Goal: Transaction & Acquisition: Obtain resource

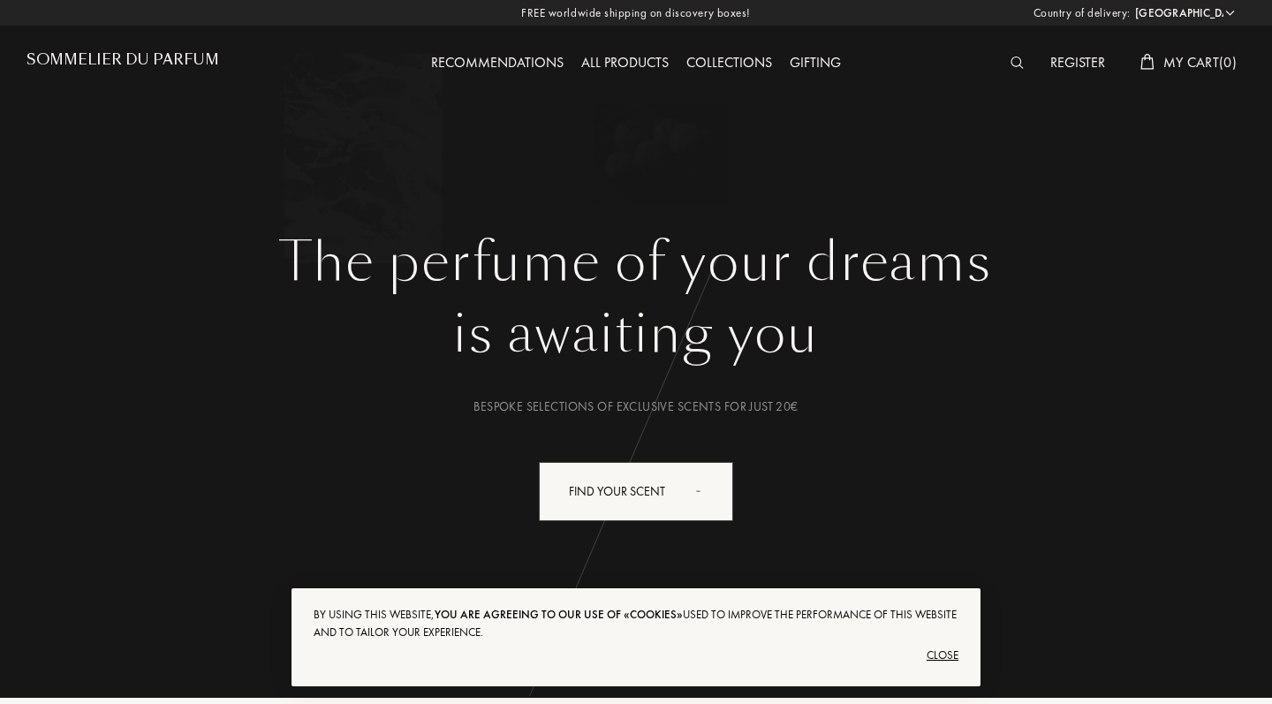
select select "NL"
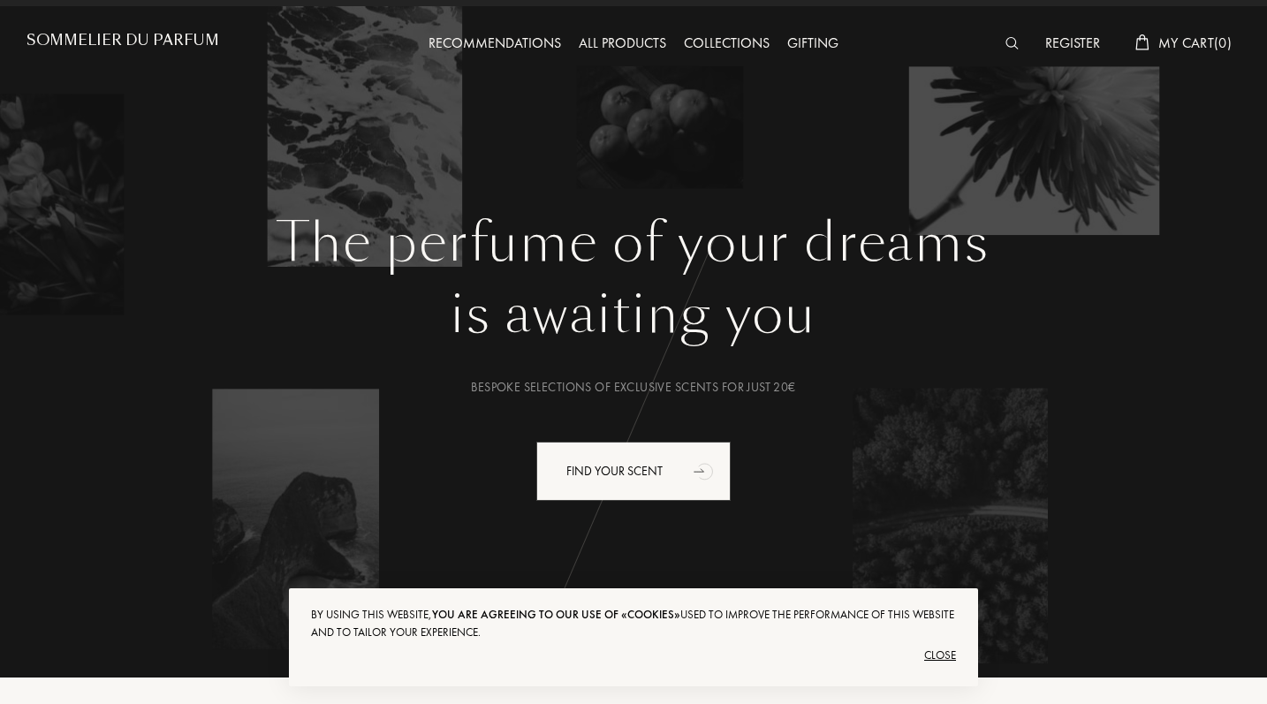
scroll to position [20, 0]
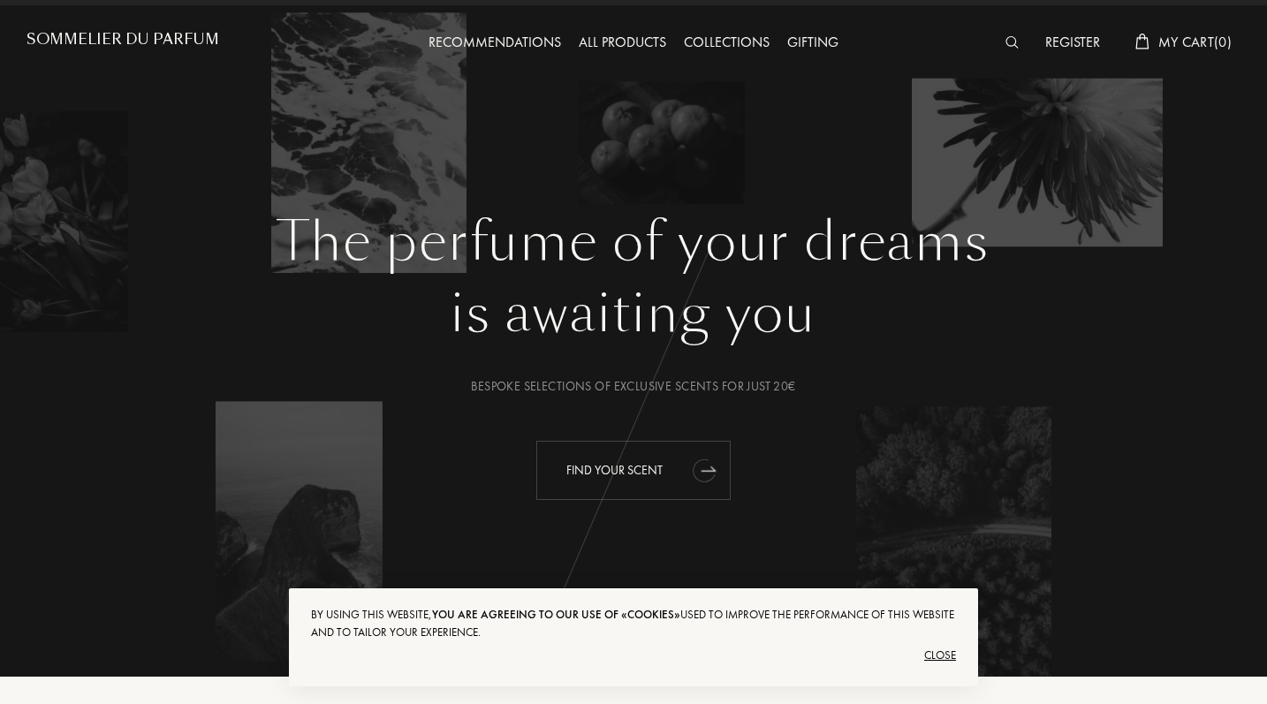
click at [640, 473] on div "Find your scent" at bounding box center [633, 470] width 194 height 59
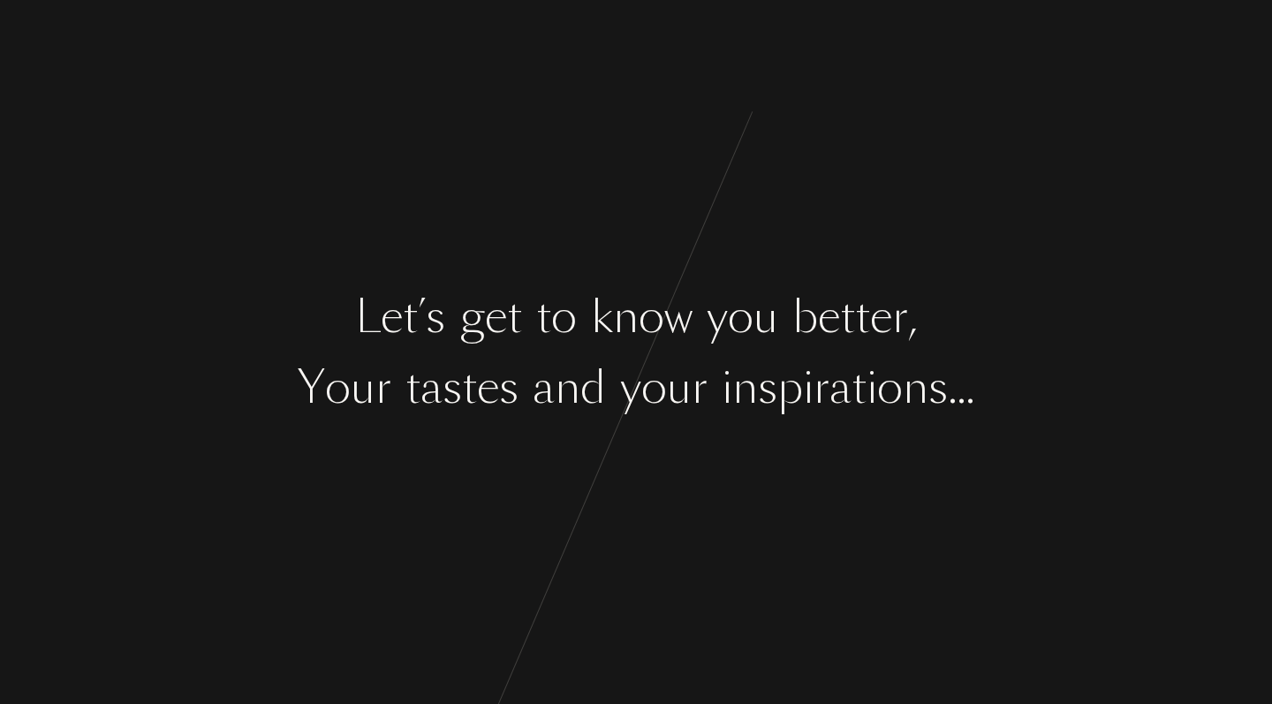
click at [697, 304] on div at bounding box center [700, 317] width 14 height 66
click at [632, 360] on div "y" at bounding box center [630, 387] width 21 height 66
click at [632, 356] on div "y" at bounding box center [630, 387] width 21 height 66
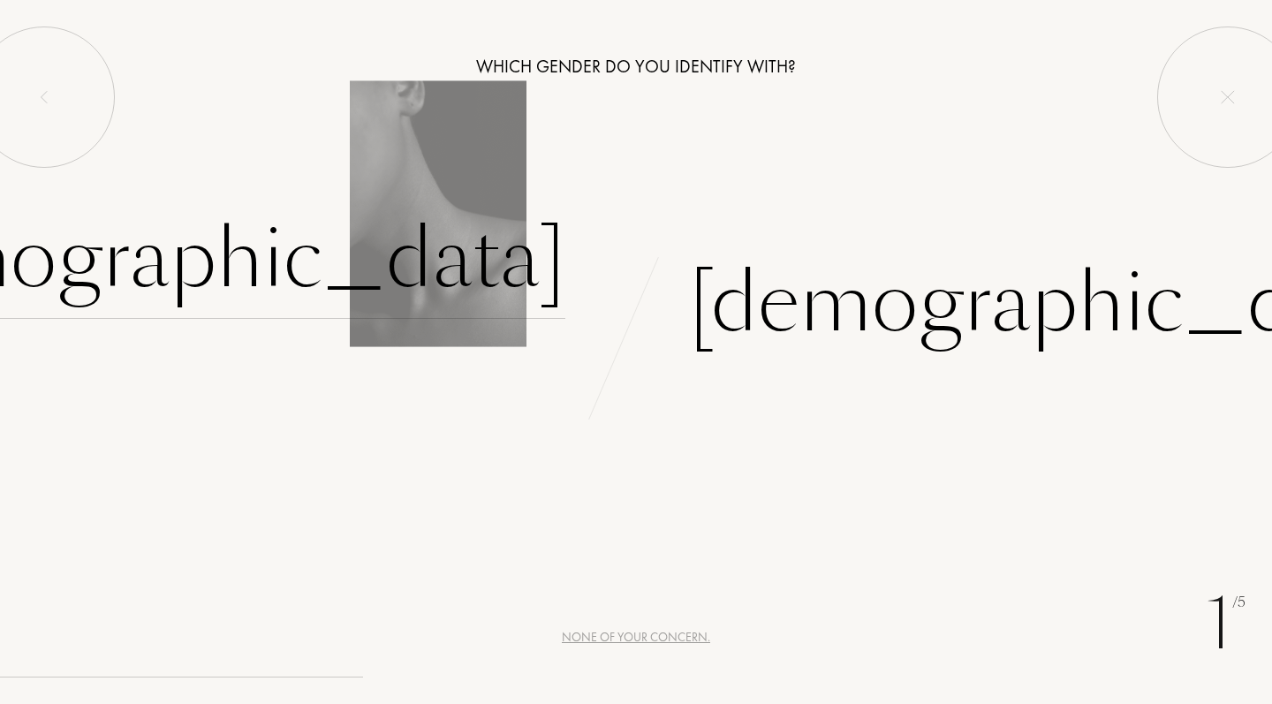
click at [457, 264] on div "[DEMOGRAPHIC_DATA]" at bounding box center [197, 259] width 738 height 119
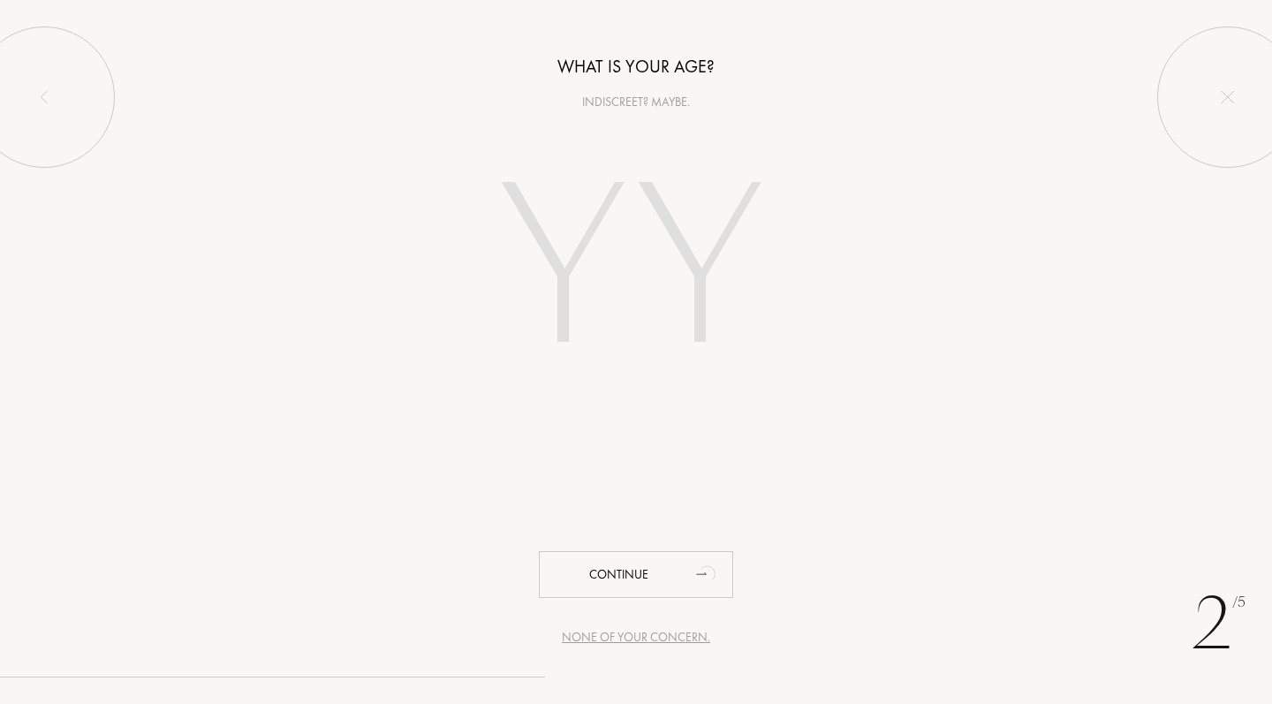
click at [659, 268] on input "number" at bounding box center [636, 272] width 380 height 305
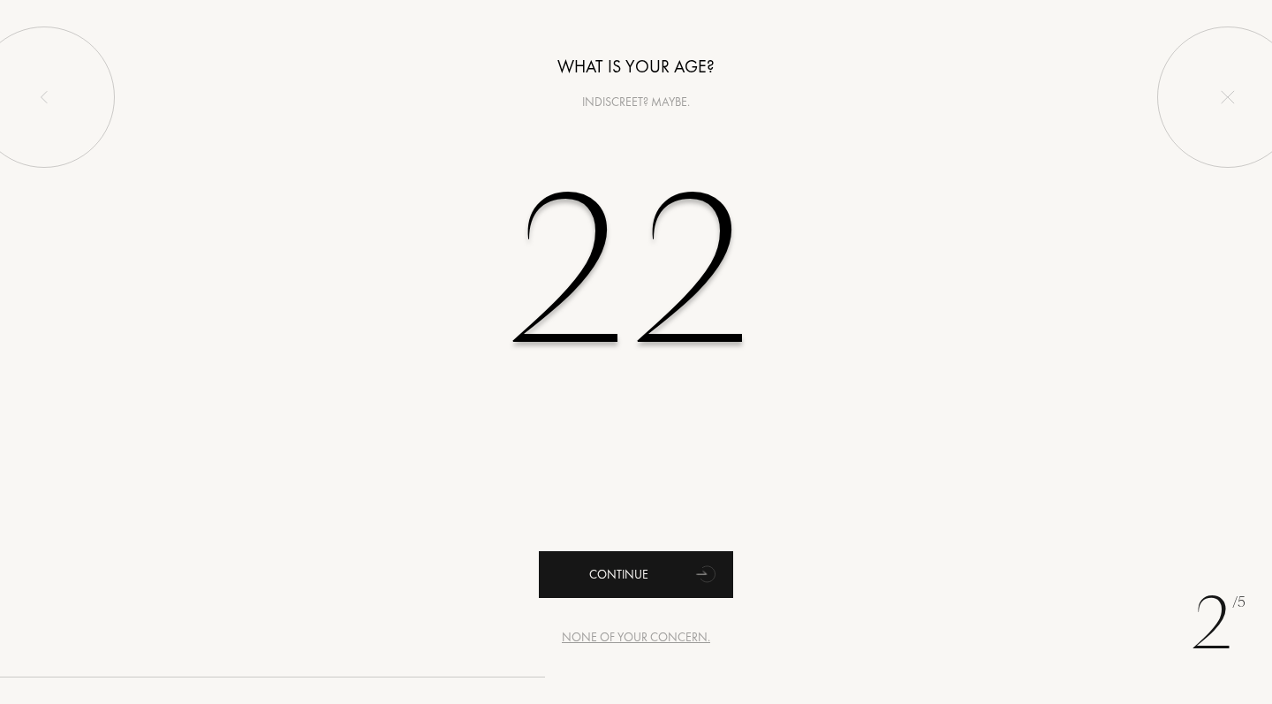
type input "22"
click at [646, 571] on div "Continue" at bounding box center [636, 574] width 194 height 47
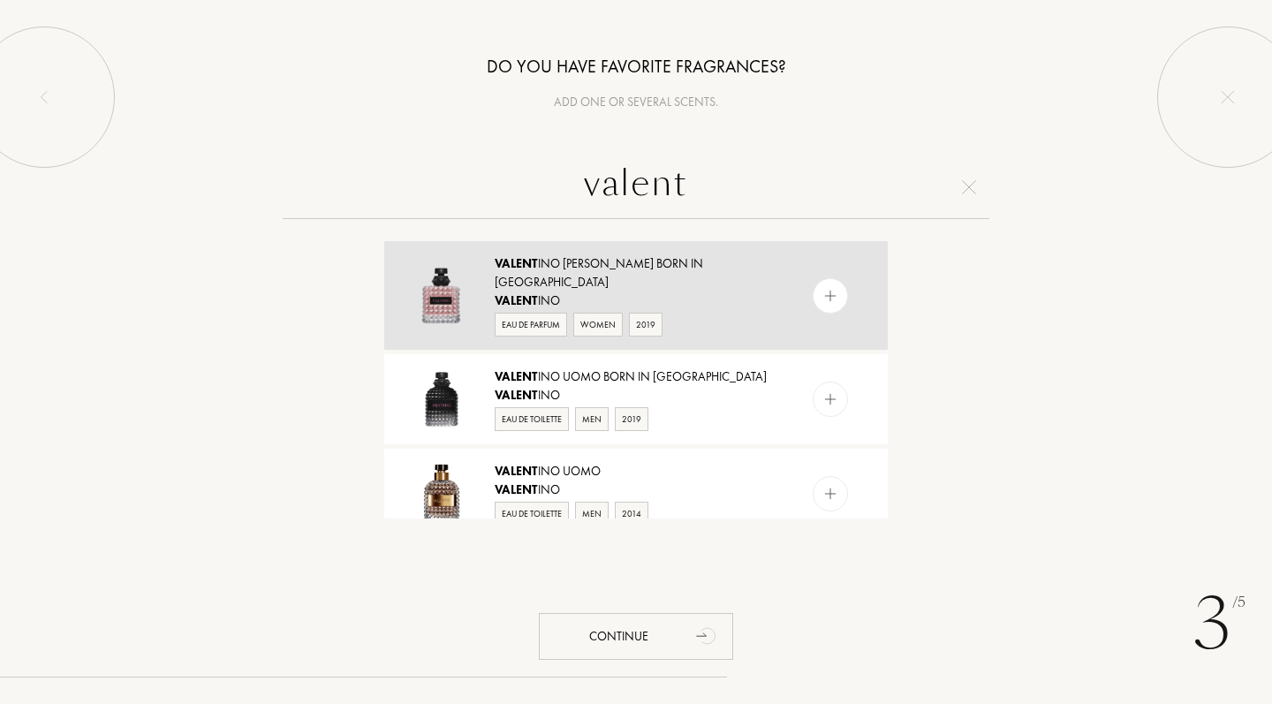
type input "valent"
click at [830, 293] on img at bounding box center [830, 295] width 17 height 17
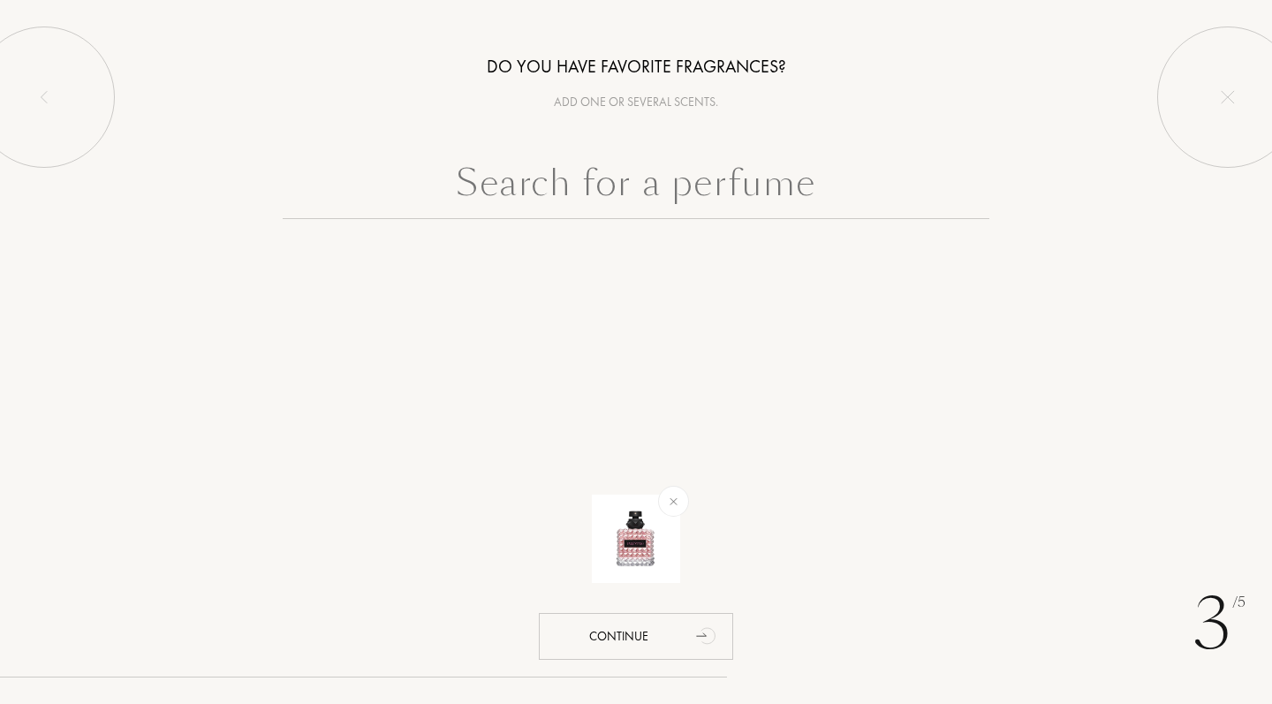
click at [704, 192] on input "text" at bounding box center [636, 187] width 707 height 64
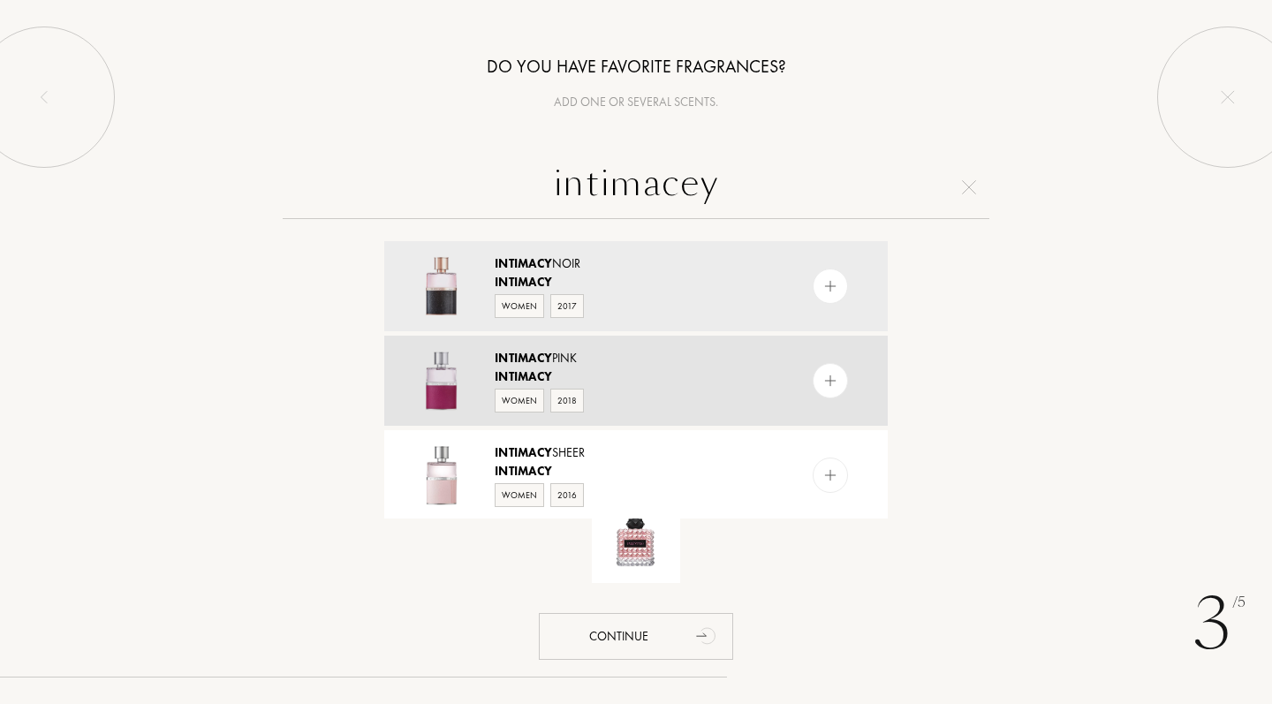
type input "intimacey"
click at [837, 375] on div at bounding box center [830, 380] width 35 height 35
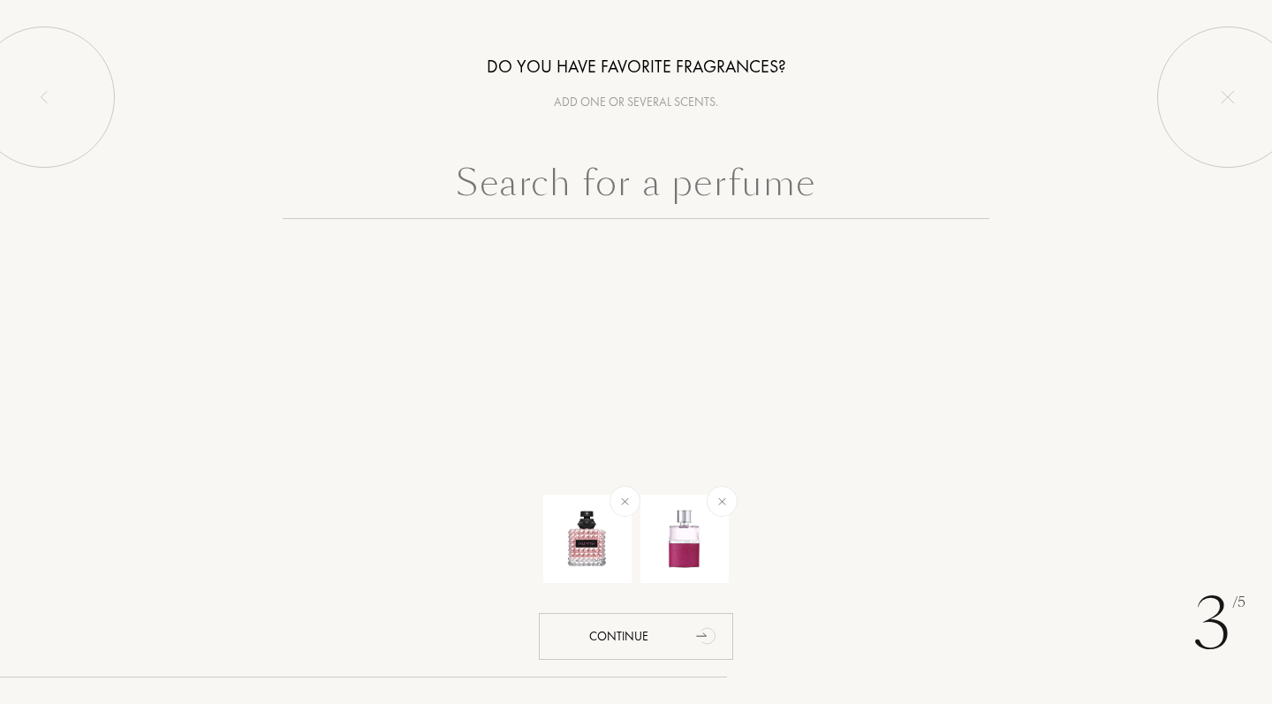
click at [749, 178] on input "text" at bounding box center [636, 187] width 707 height 64
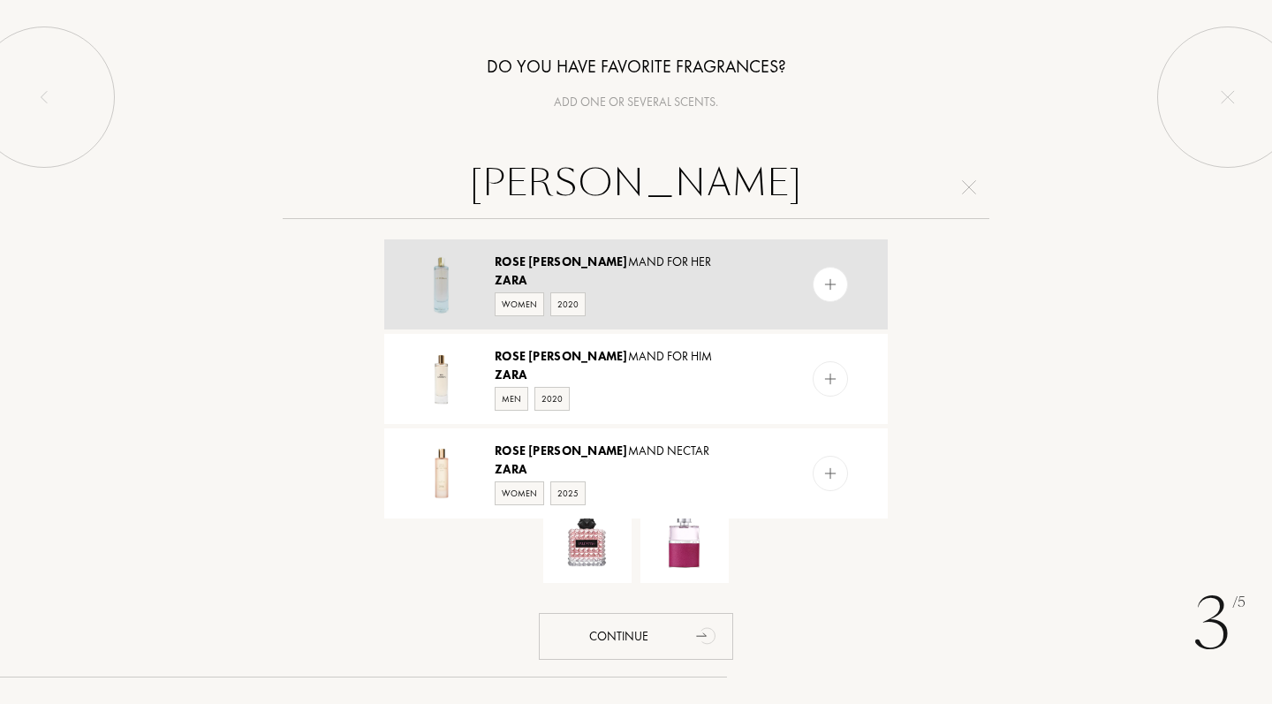
scroll to position [2, 0]
type input "zara rose gour"
click at [830, 290] on img at bounding box center [830, 285] width 17 height 17
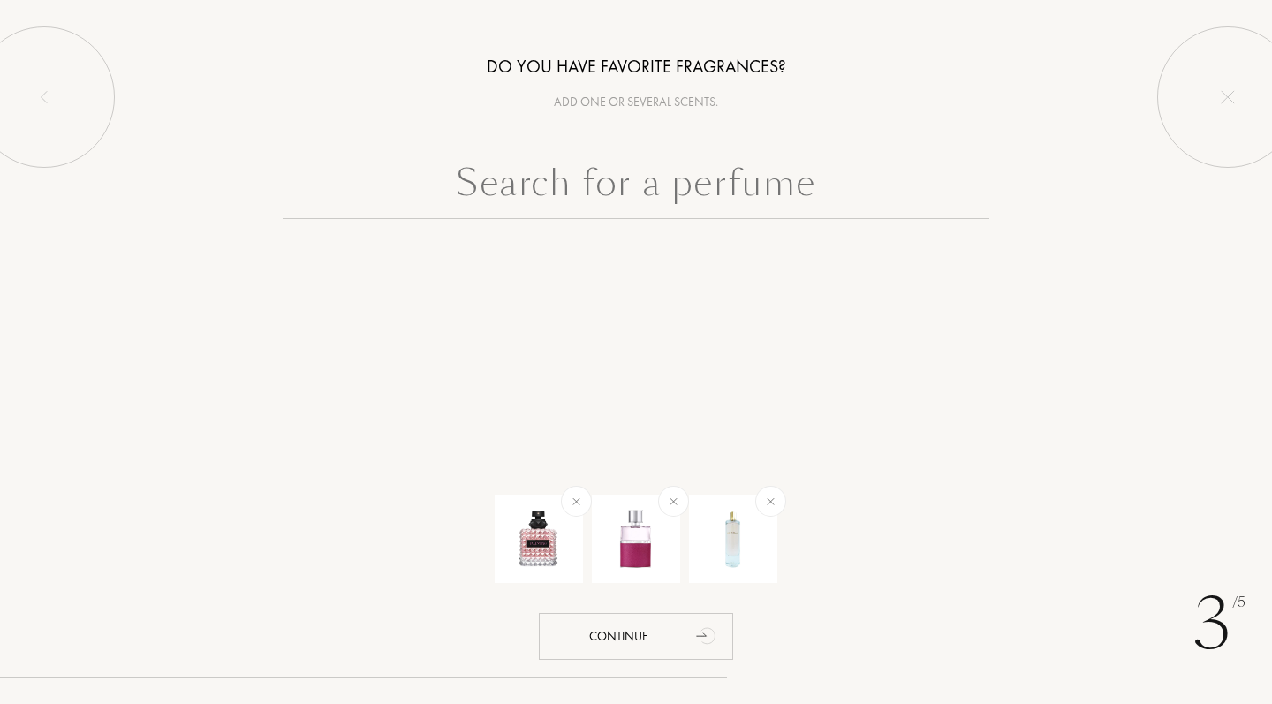
click at [769, 187] on input "text" at bounding box center [636, 187] width 707 height 64
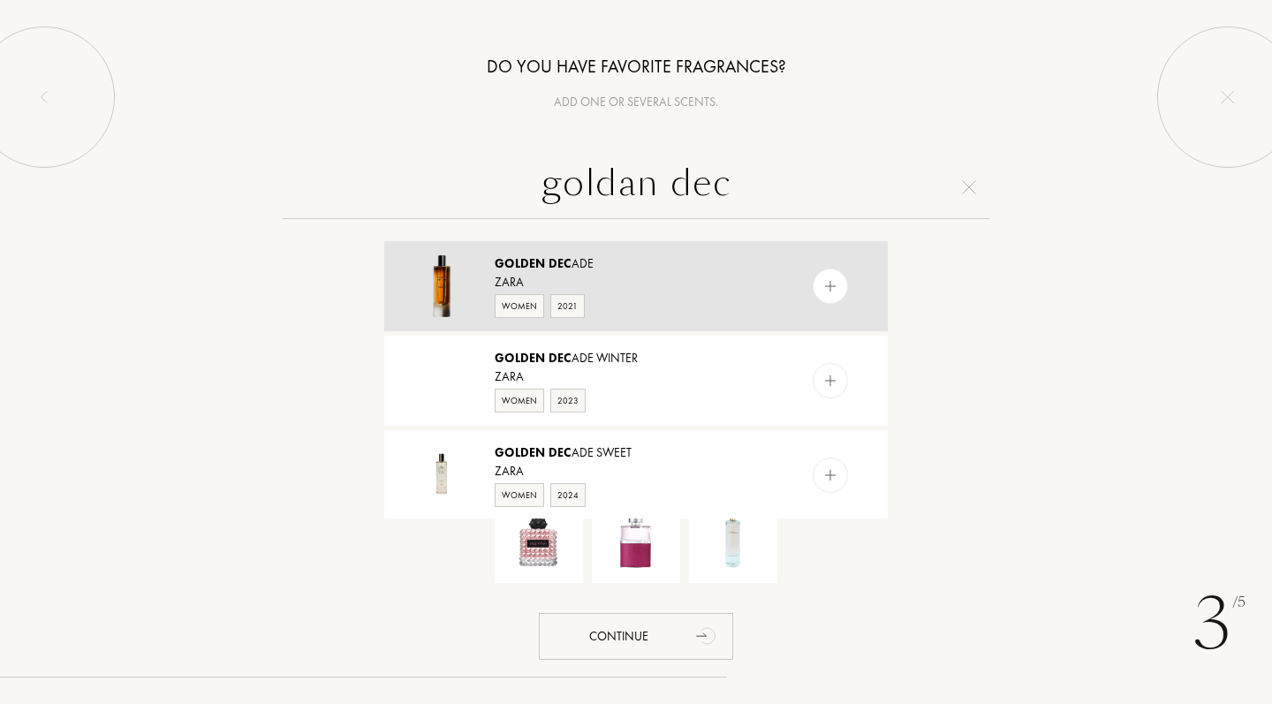
type input "goldan dec"
click at [833, 284] on img at bounding box center [830, 286] width 17 height 17
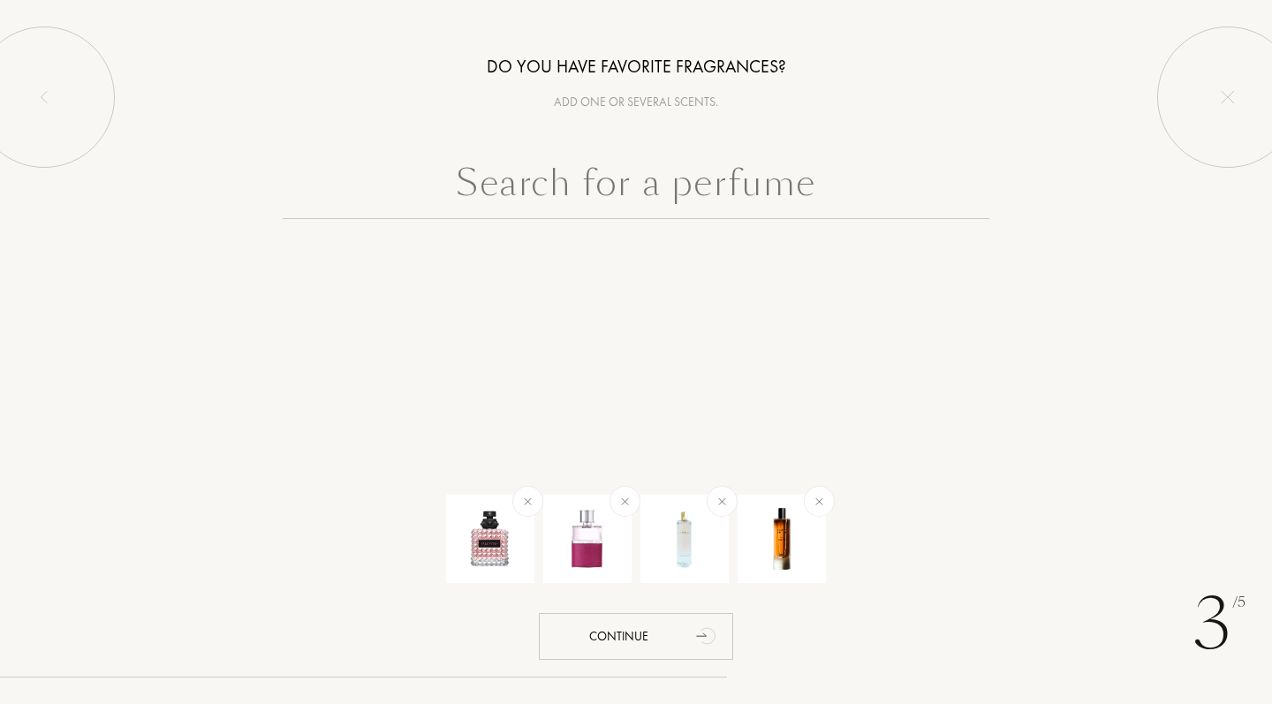
click at [703, 175] on input "text" at bounding box center [636, 187] width 707 height 64
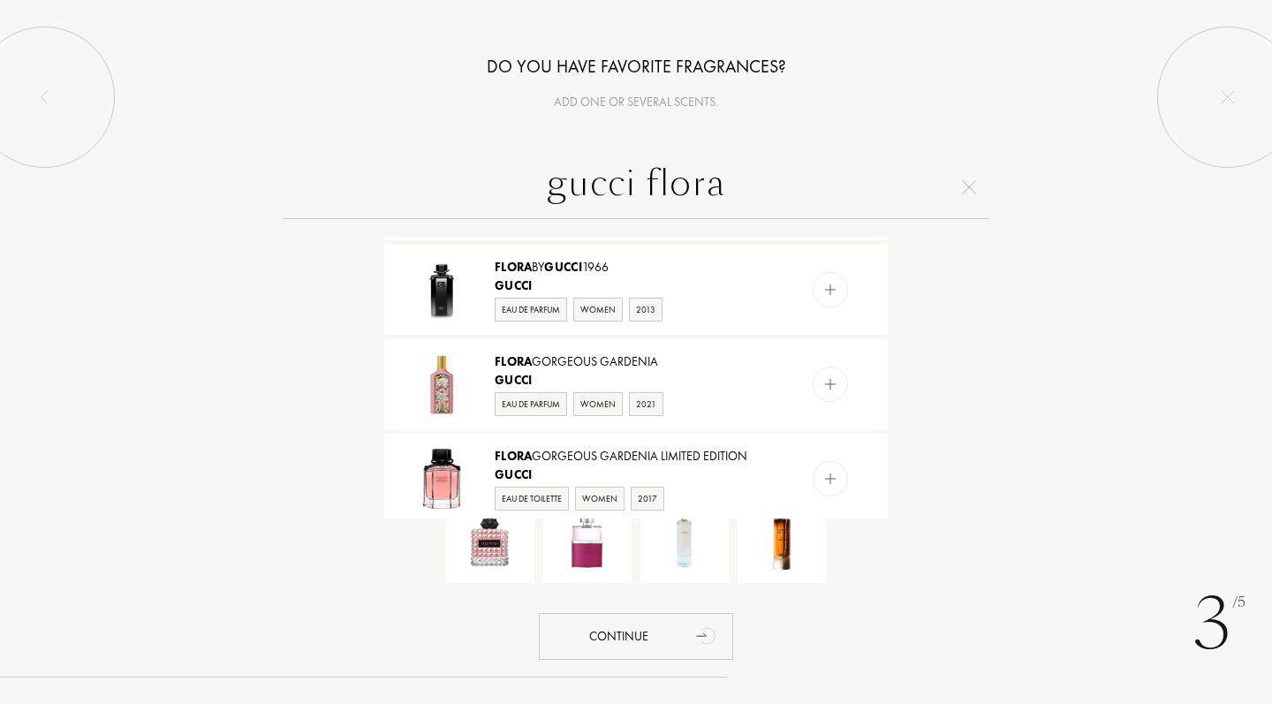
scroll to position [850, 0]
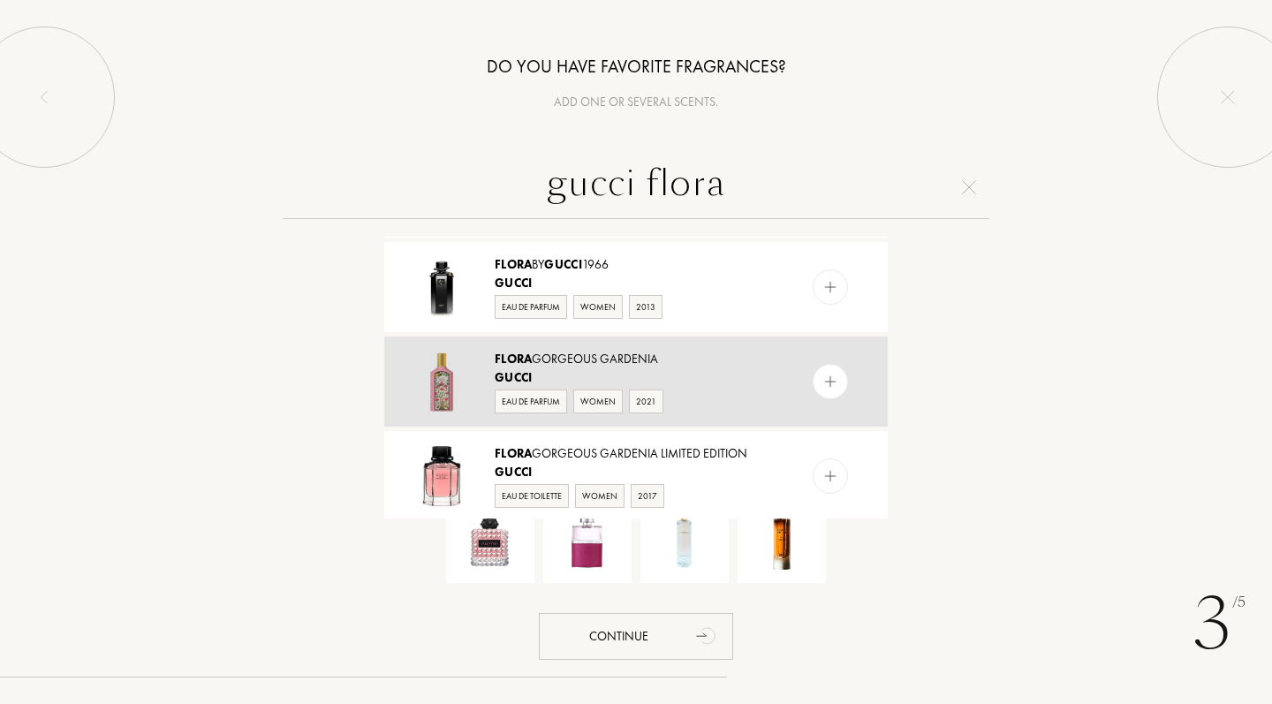
type input "gucci flora"
click at [833, 387] on img at bounding box center [830, 382] width 17 height 17
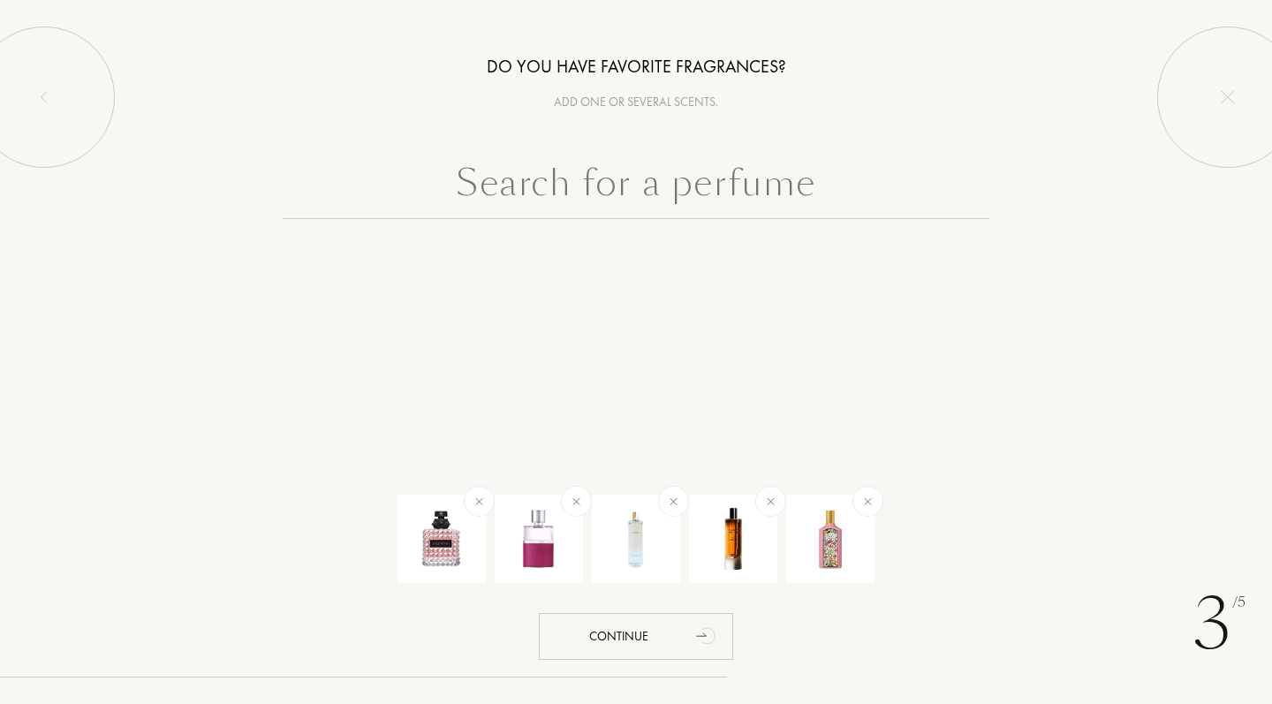
scroll to position [0, 0]
click at [765, 177] on input "text" at bounding box center [636, 187] width 707 height 64
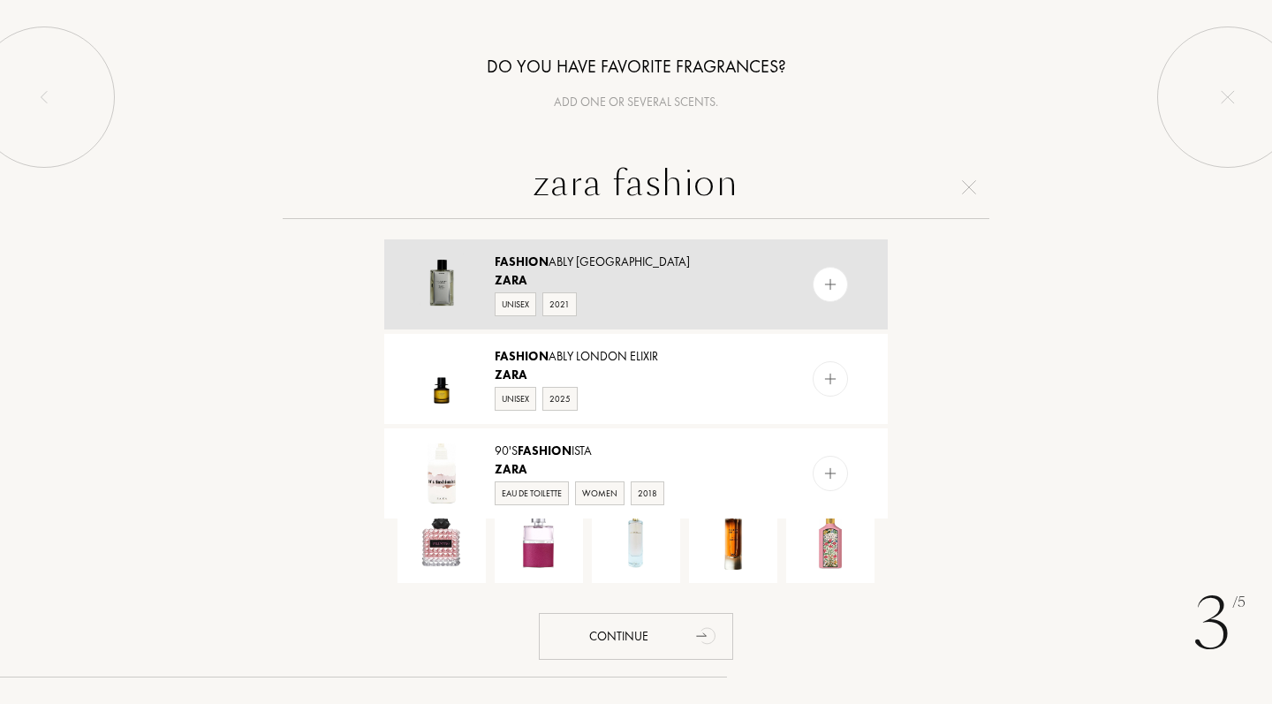
type input "zara fashion"
click at [832, 283] on img at bounding box center [830, 285] width 17 height 17
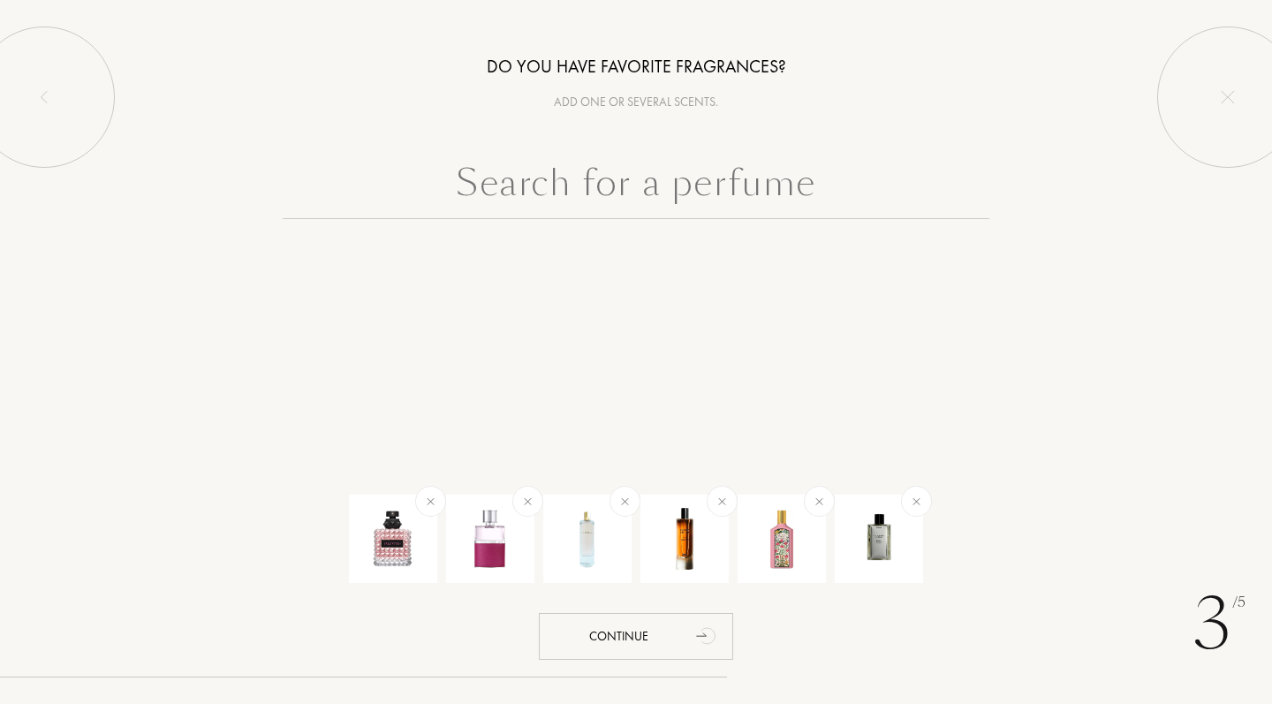
click at [754, 191] on input "text" at bounding box center [636, 187] width 707 height 64
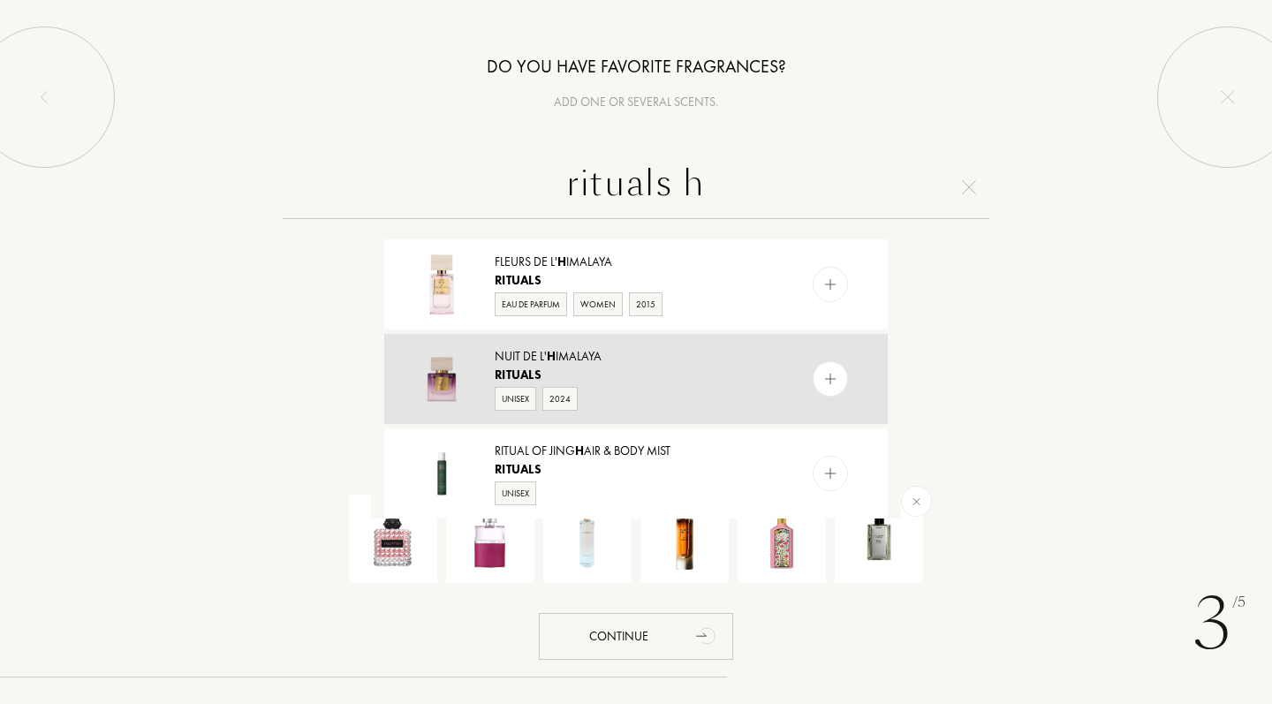
scroll to position [663, 0]
type input "rituals h"
click at [830, 383] on img at bounding box center [830, 379] width 17 height 17
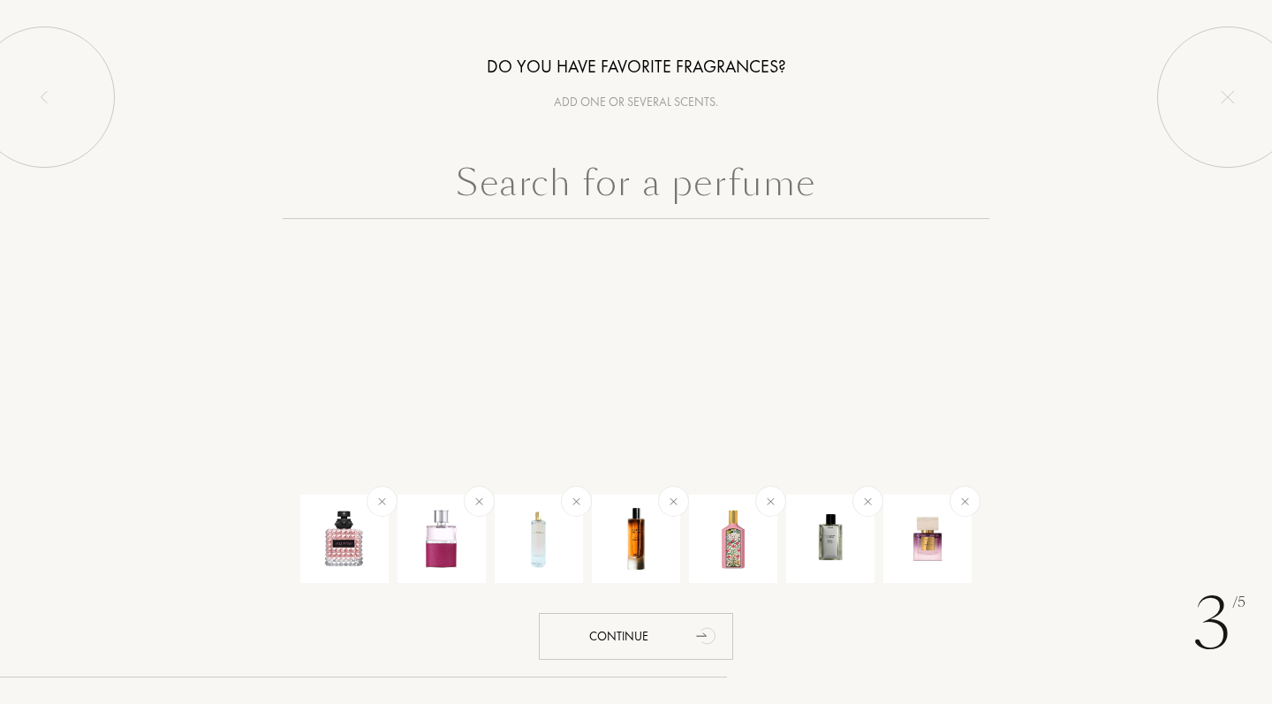
click at [690, 178] on input "text" at bounding box center [636, 187] width 707 height 64
type input "j"
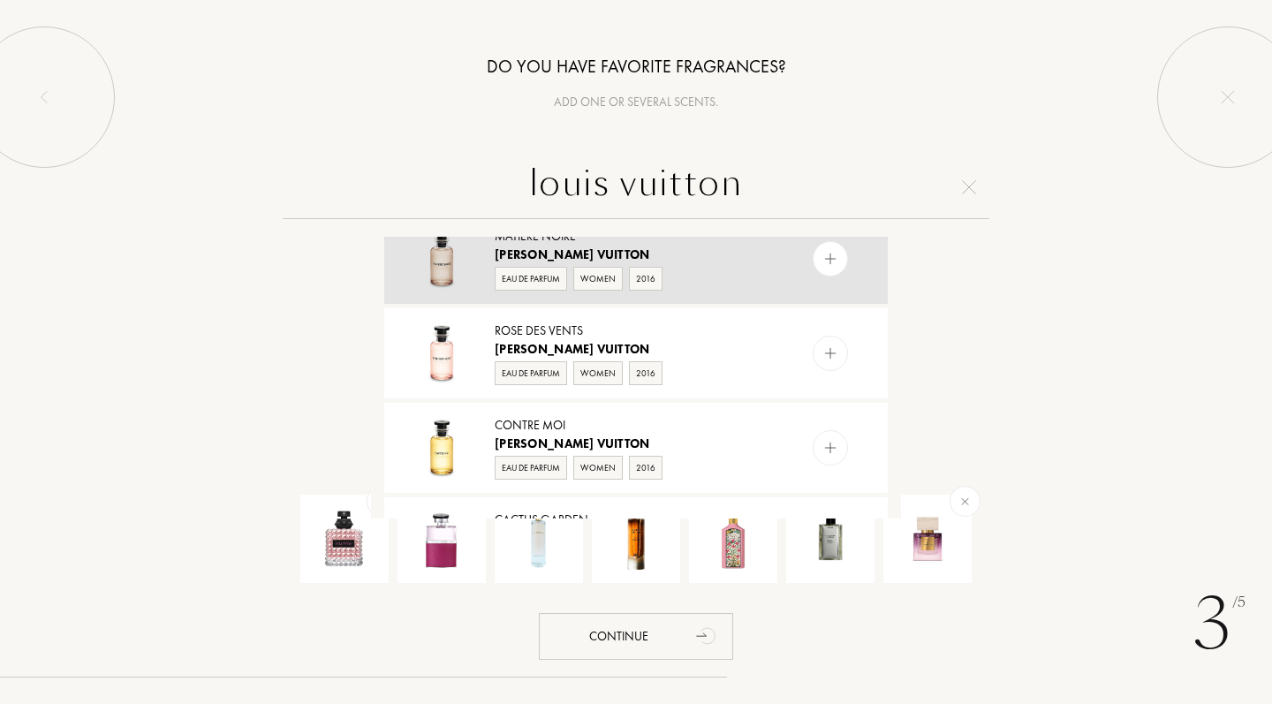
scroll to position [693, 0]
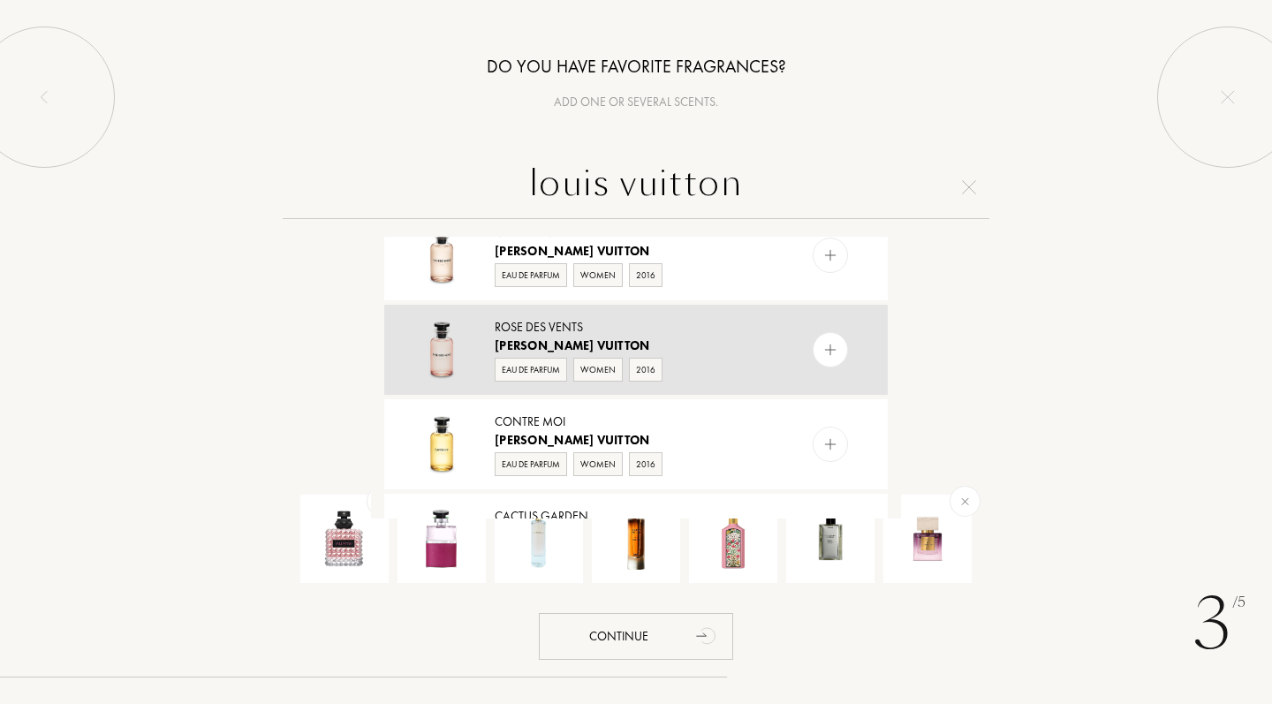
type input "louis vuitton"
click at [827, 352] on img at bounding box center [830, 350] width 17 height 17
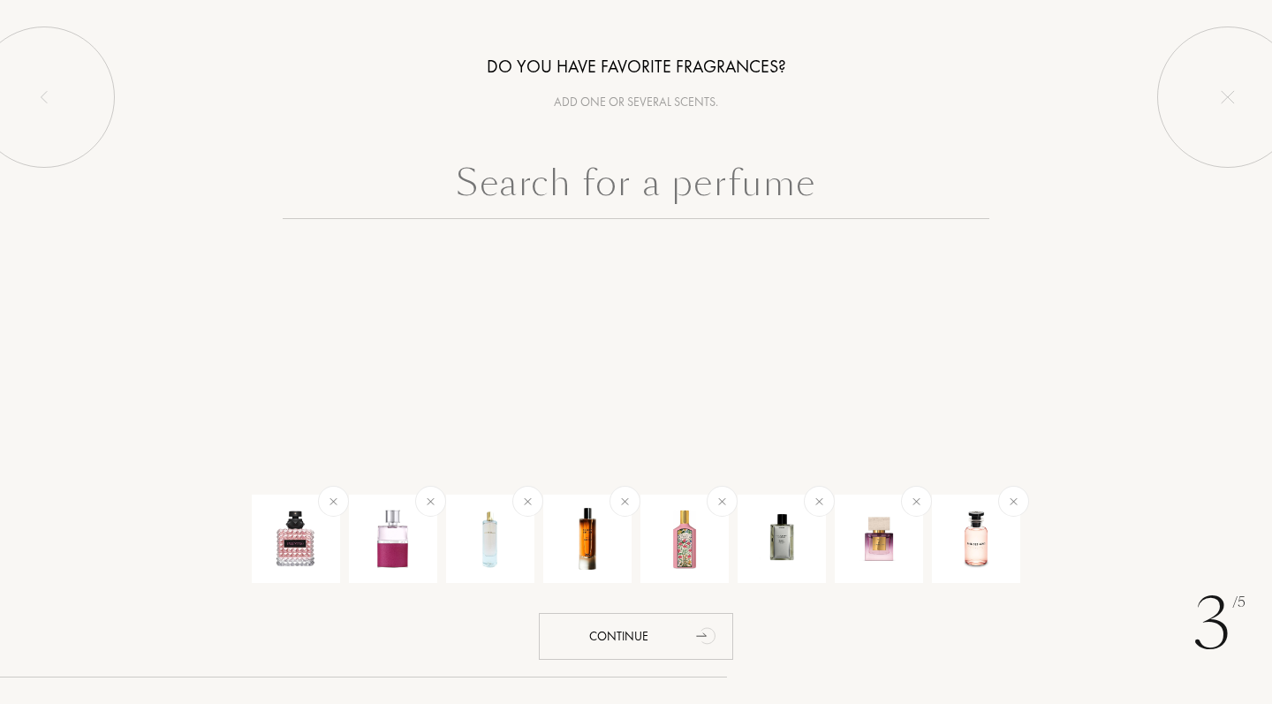
scroll to position [0, 0]
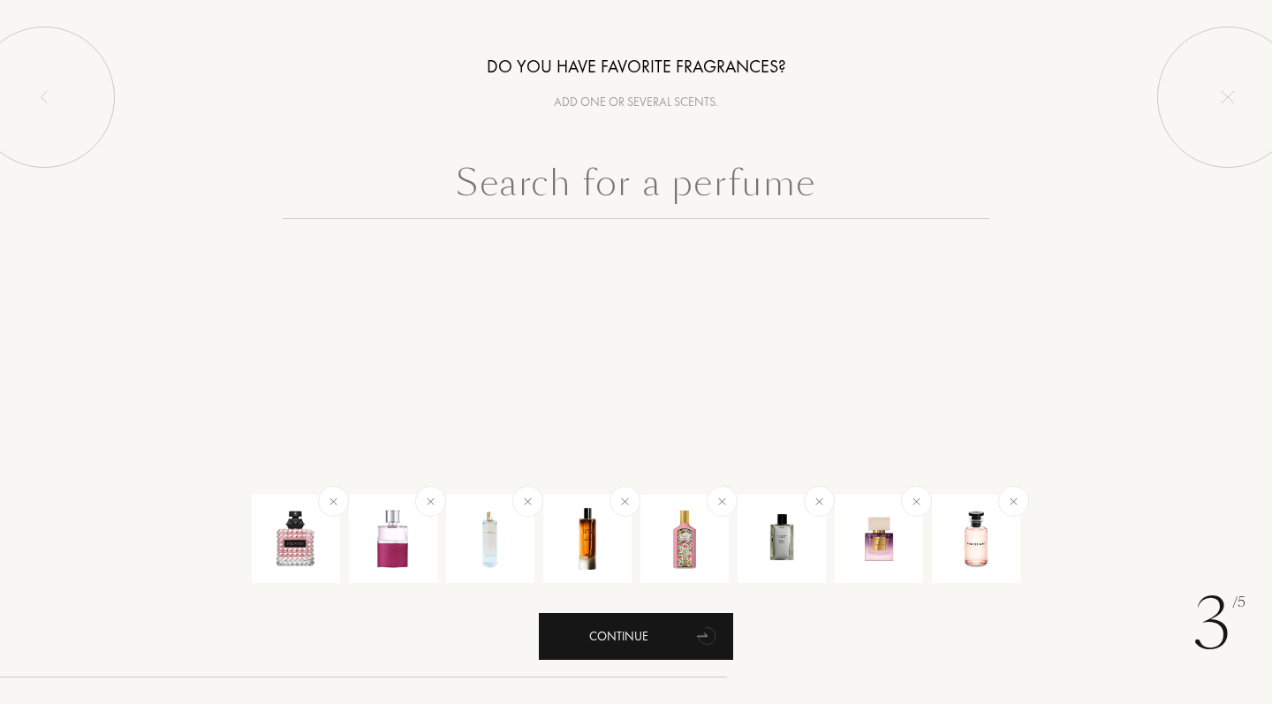
click at [647, 634] on div "Continue" at bounding box center [636, 636] width 194 height 47
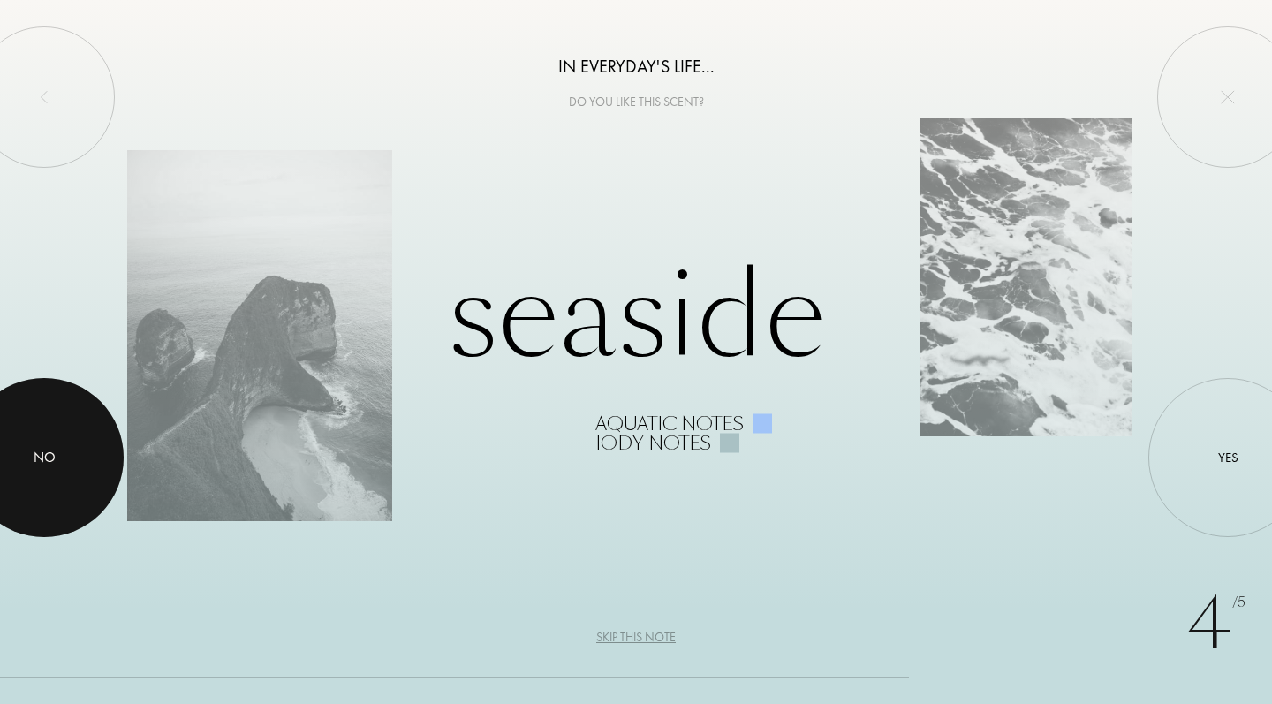
click at [78, 435] on div at bounding box center [44, 457] width 159 height 159
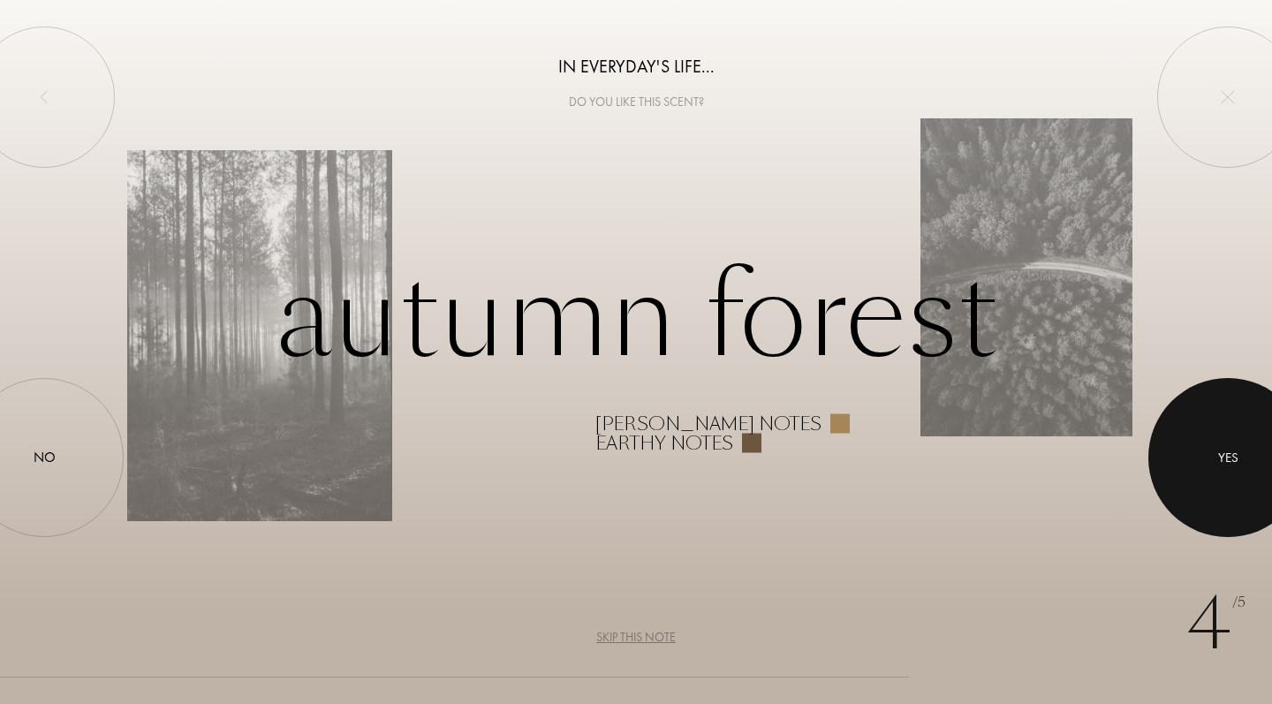
click at [1190, 460] on div at bounding box center [1227, 457] width 159 height 159
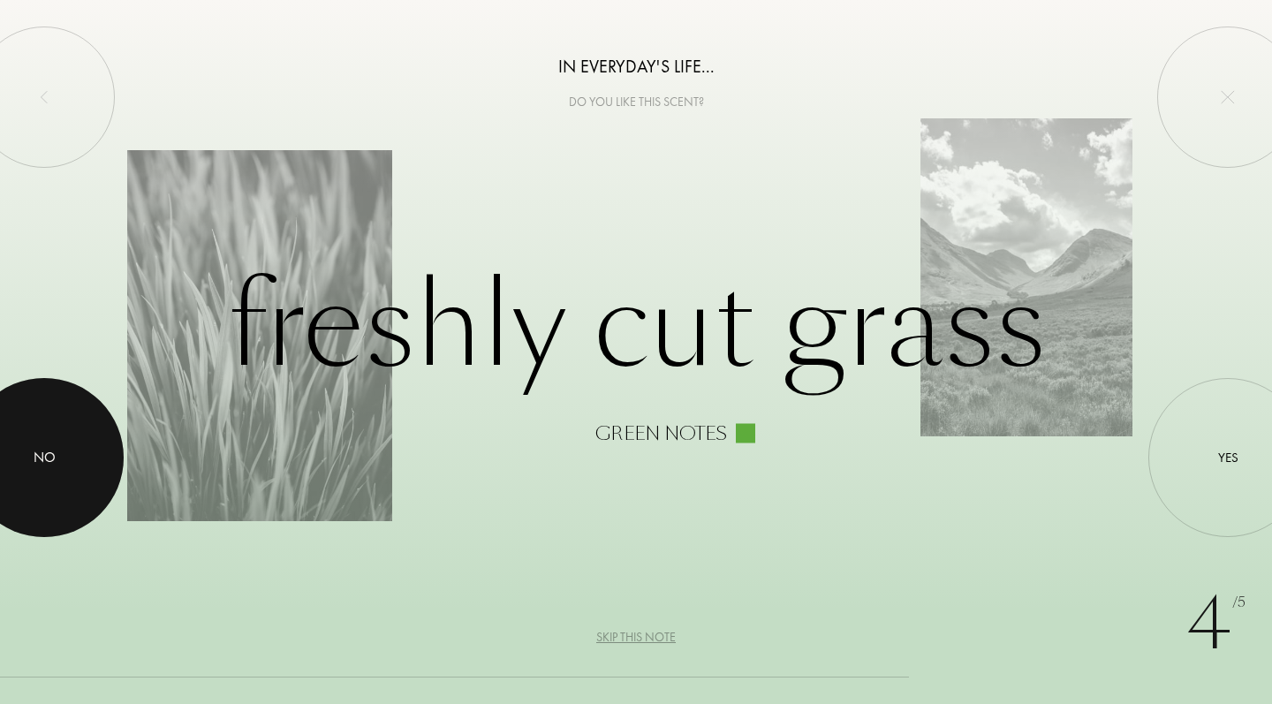
click at [1, 451] on div at bounding box center [44, 457] width 159 height 159
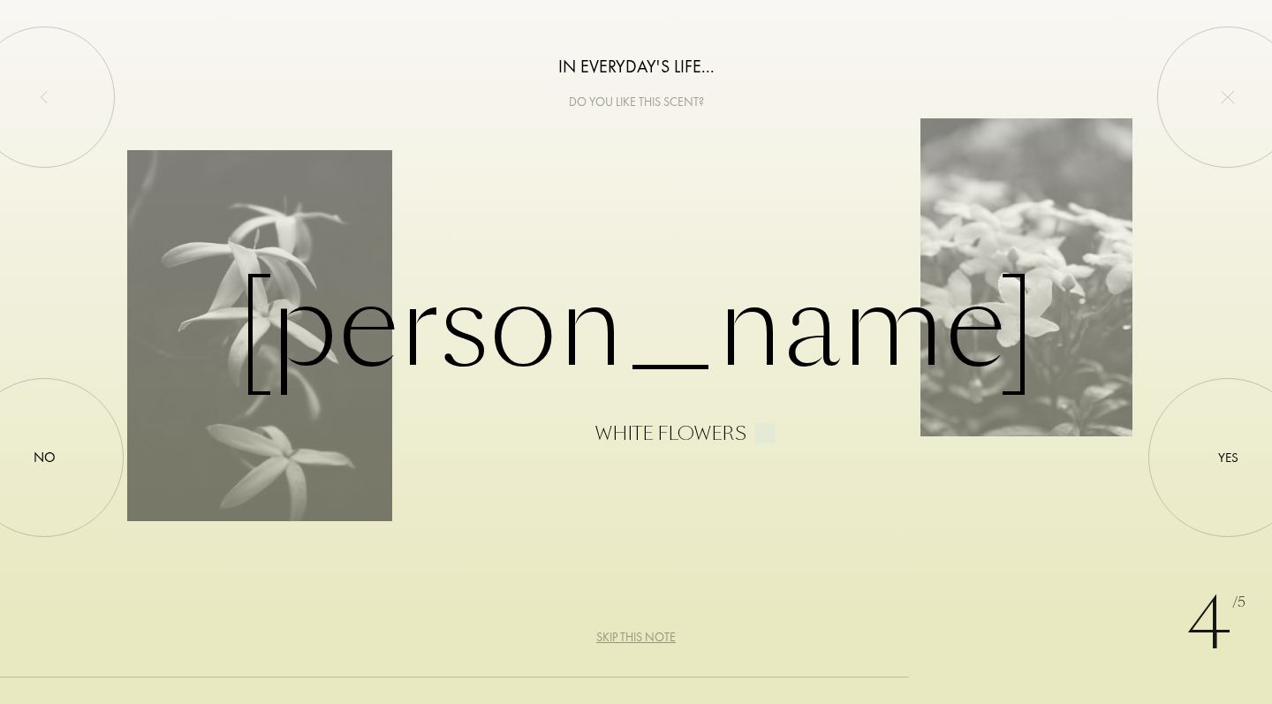
click at [648, 633] on div "Skip this note" at bounding box center [636, 637] width 80 height 19
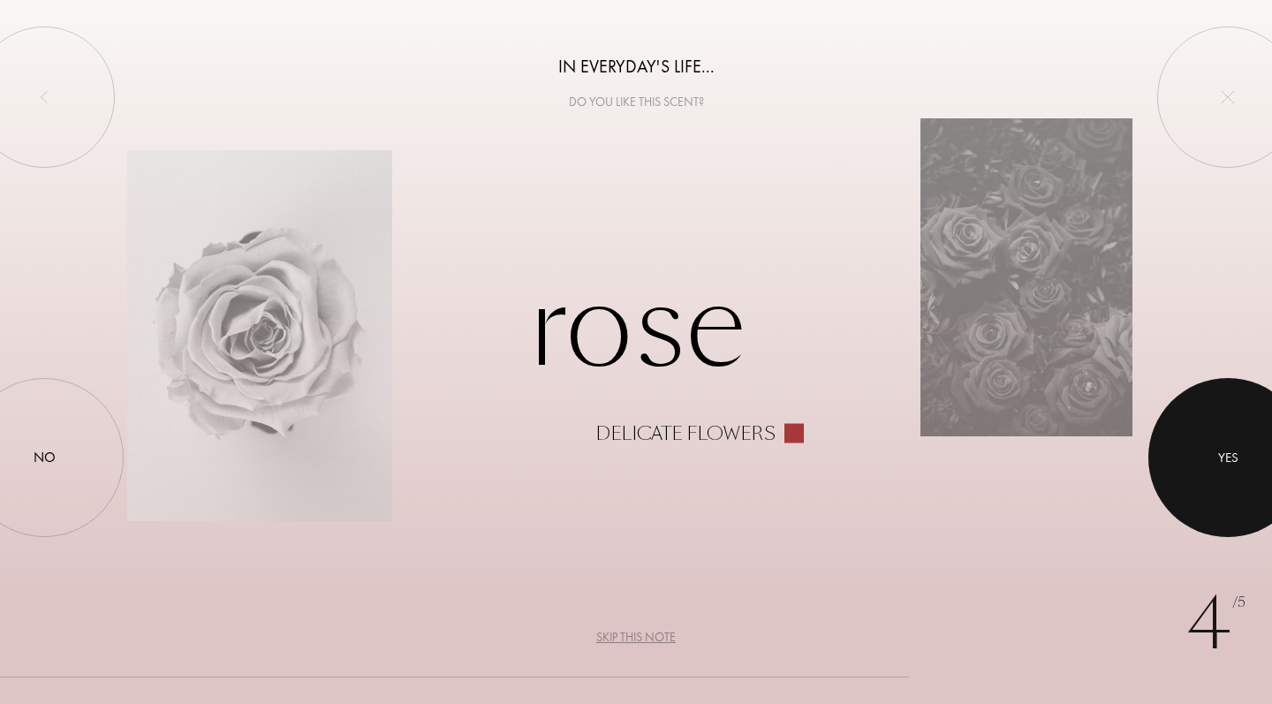
click at [1269, 453] on div at bounding box center [1227, 457] width 159 height 159
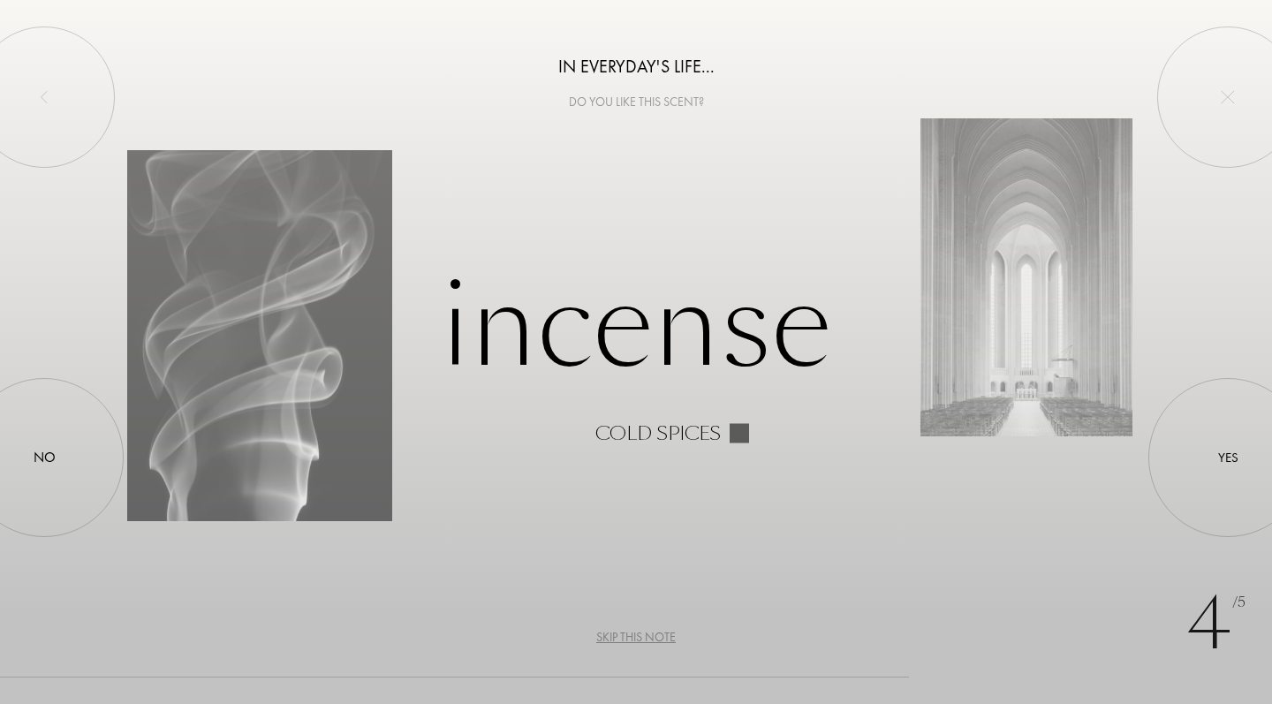
click at [647, 637] on div "Skip this note" at bounding box center [636, 637] width 80 height 19
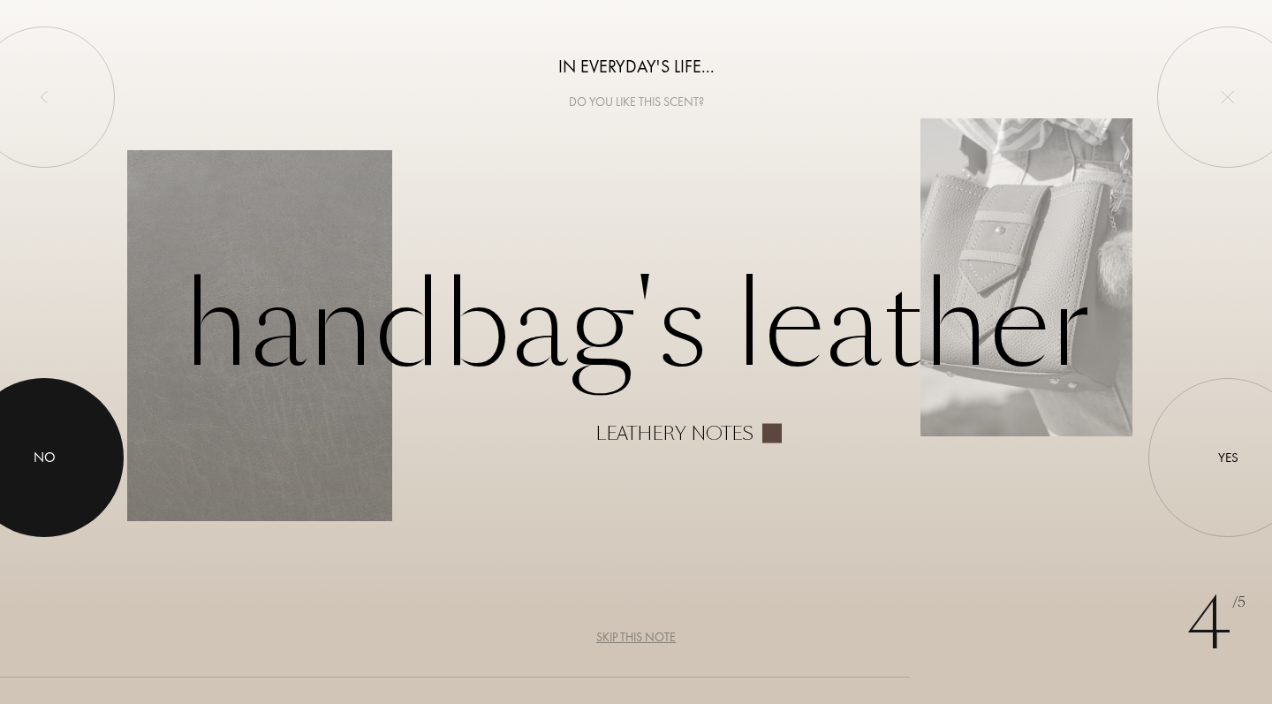
click at [60, 479] on div at bounding box center [44, 457] width 159 height 159
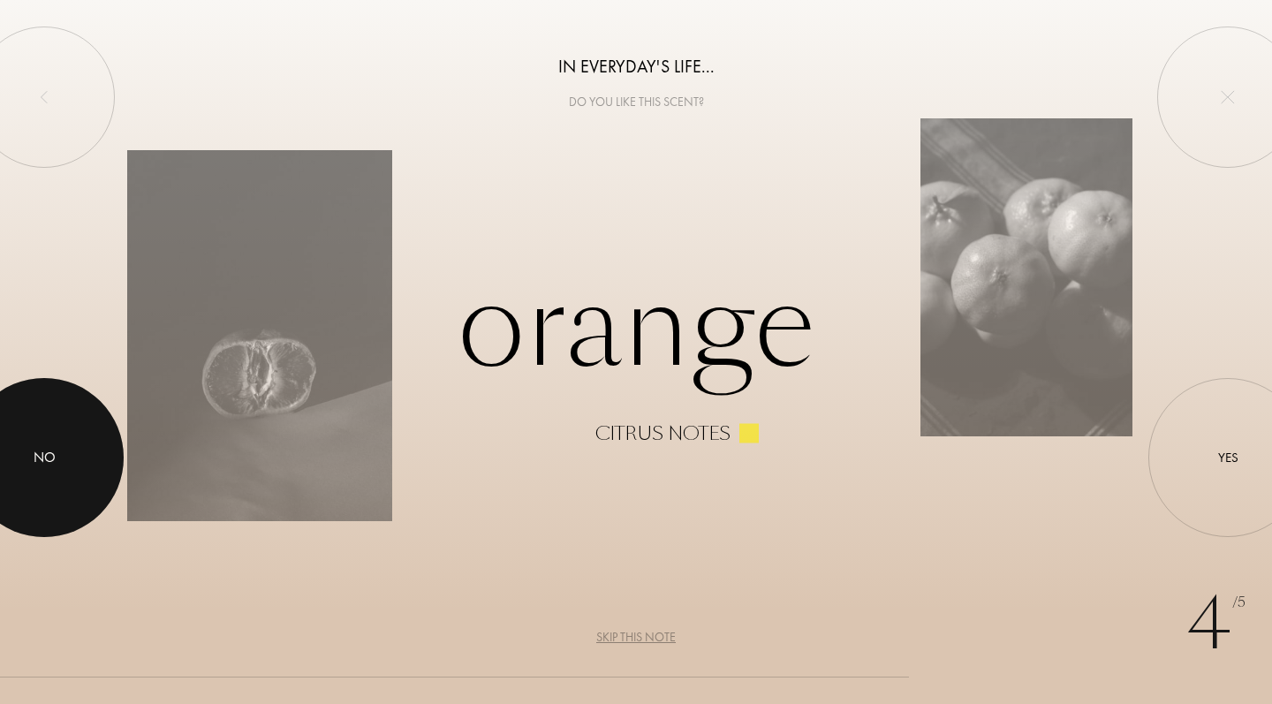
click at [60, 479] on div at bounding box center [44, 457] width 159 height 159
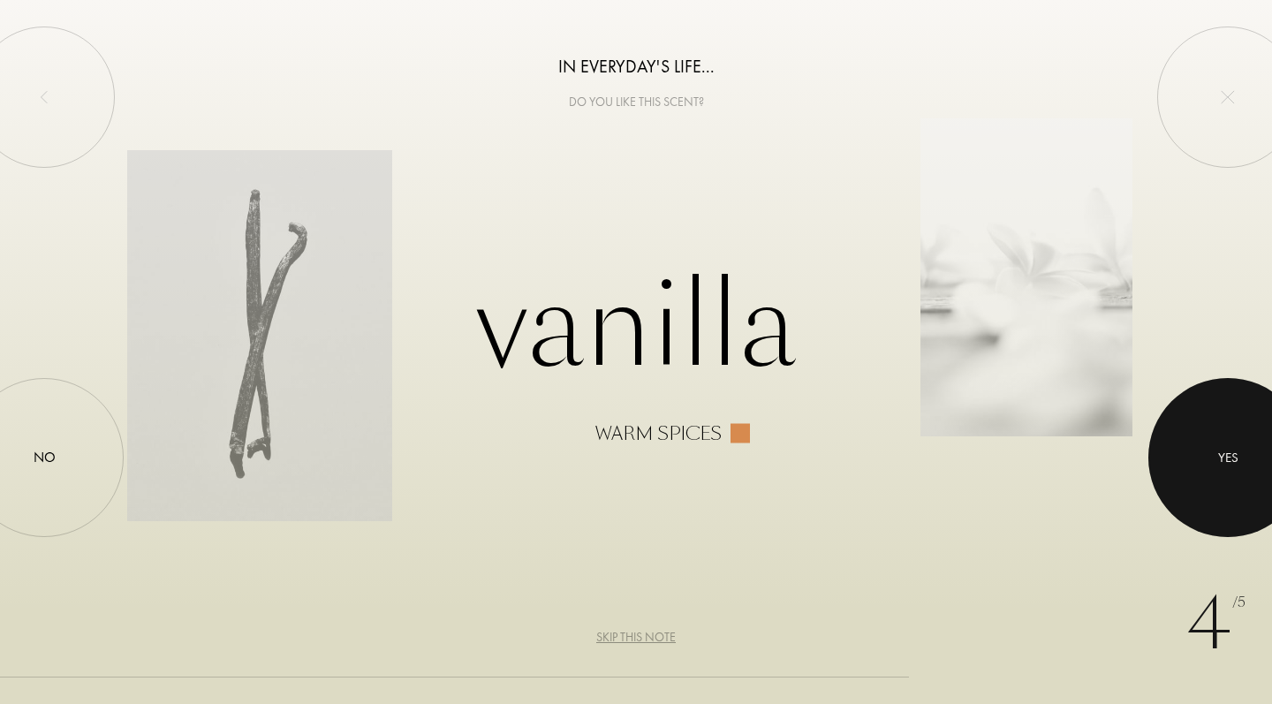
click at [1225, 447] on div at bounding box center [1227, 457] width 159 height 159
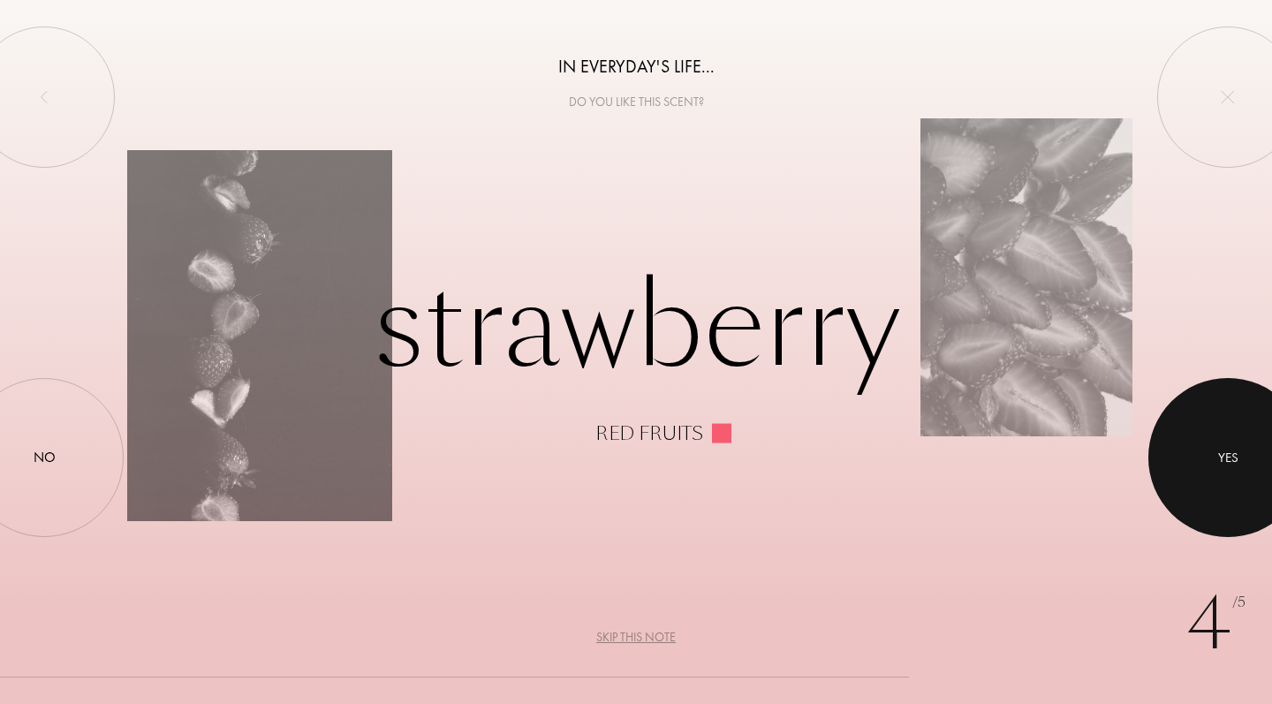
click at [1225, 447] on div at bounding box center [1227, 457] width 159 height 159
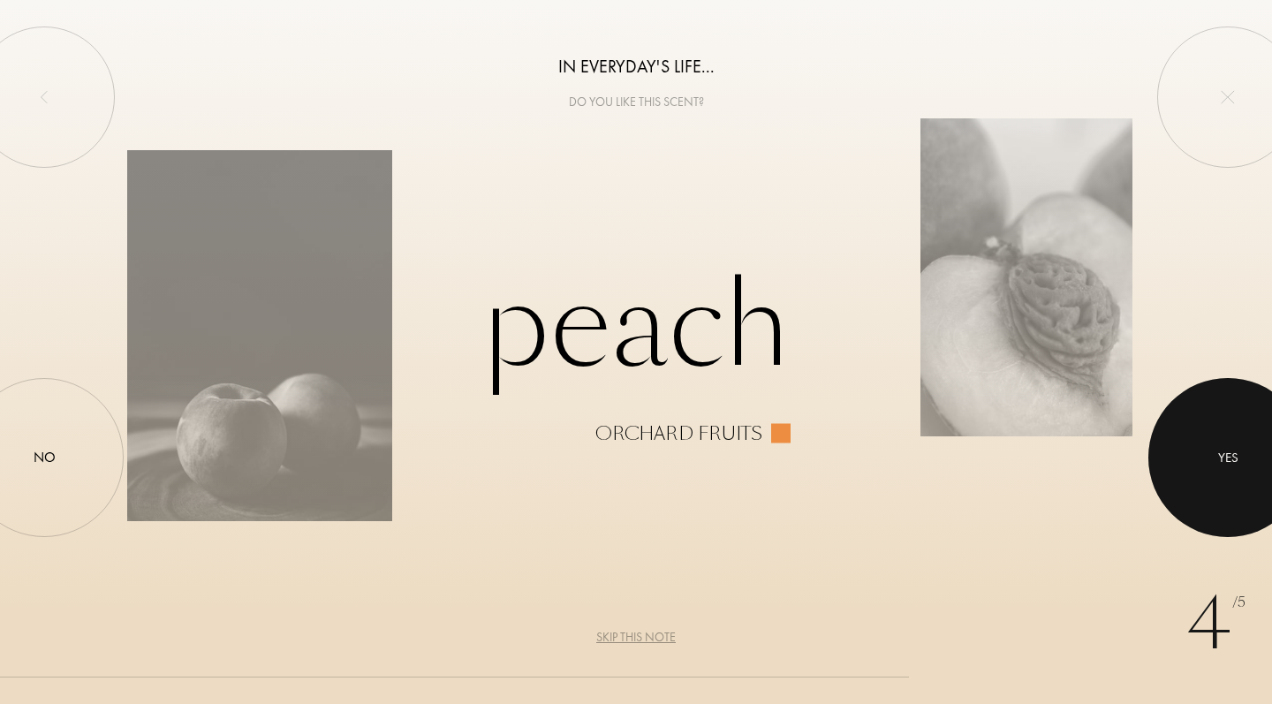
click at [1225, 447] on div at bounding box center [1227, 457] width 159 height 159
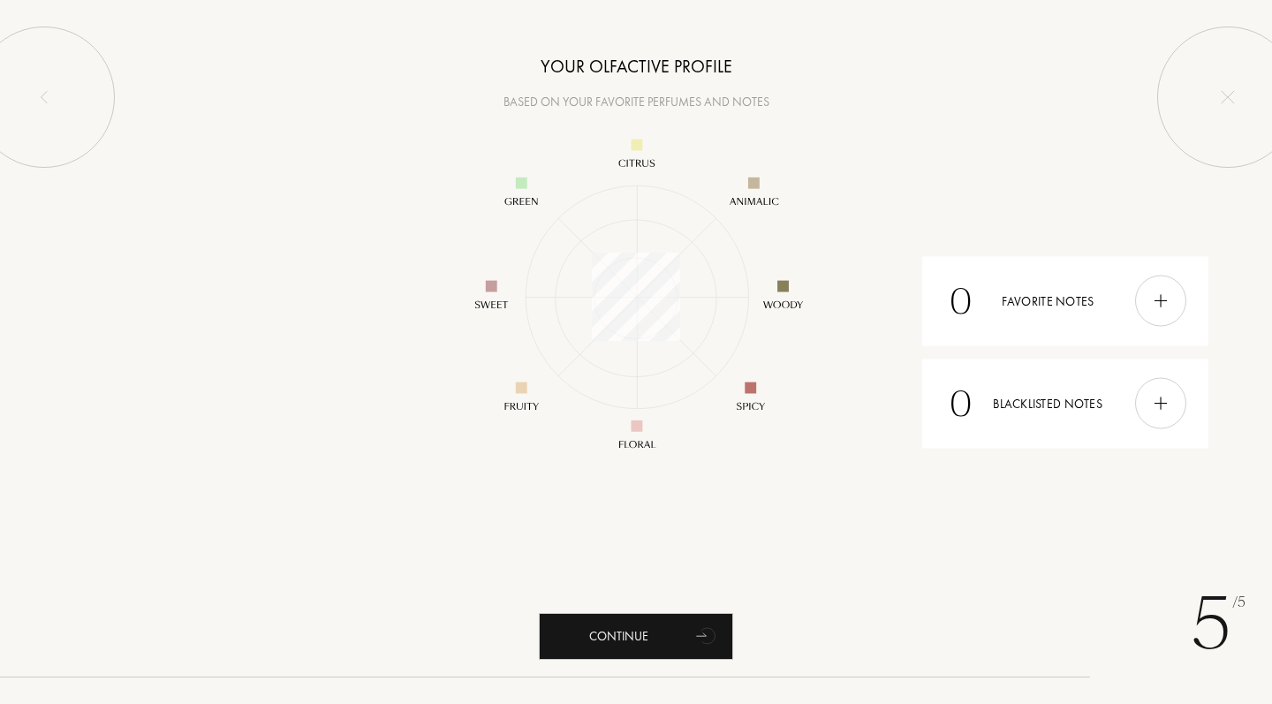
scroll to position [256, 256]
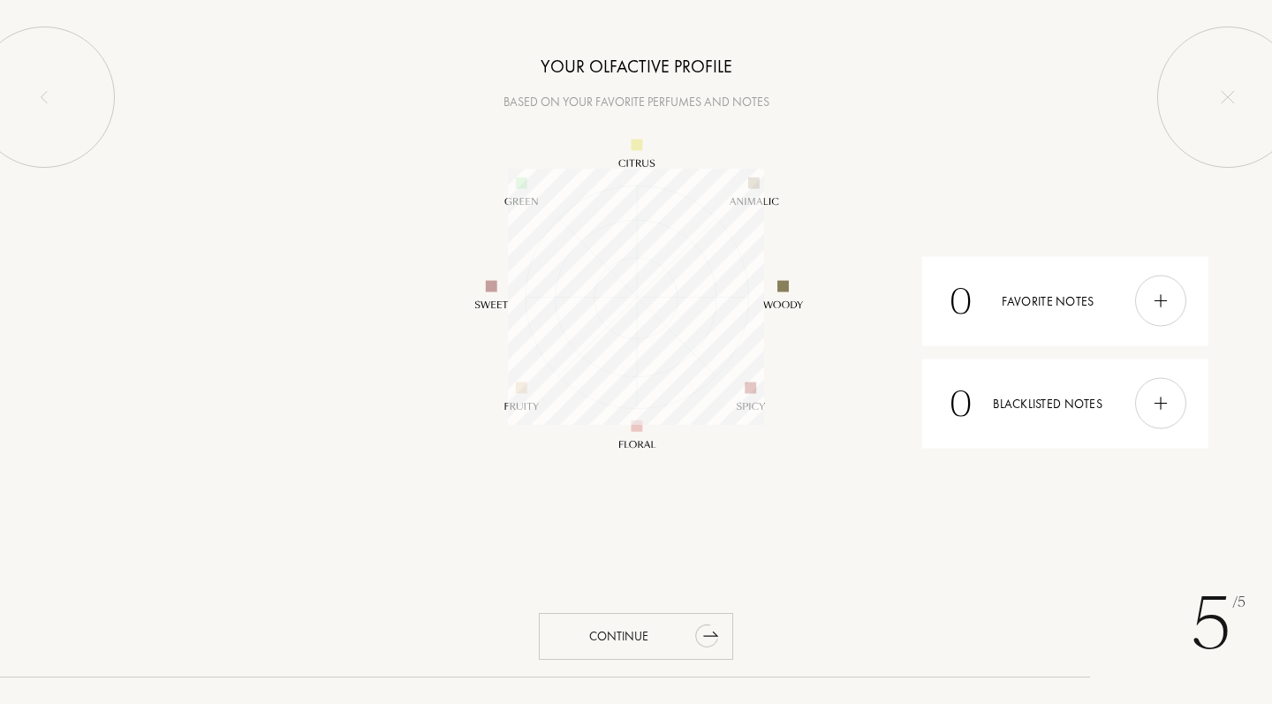
click at [696, 621] on icon "animation" at bounding box center [707, 634] width 35 height 35
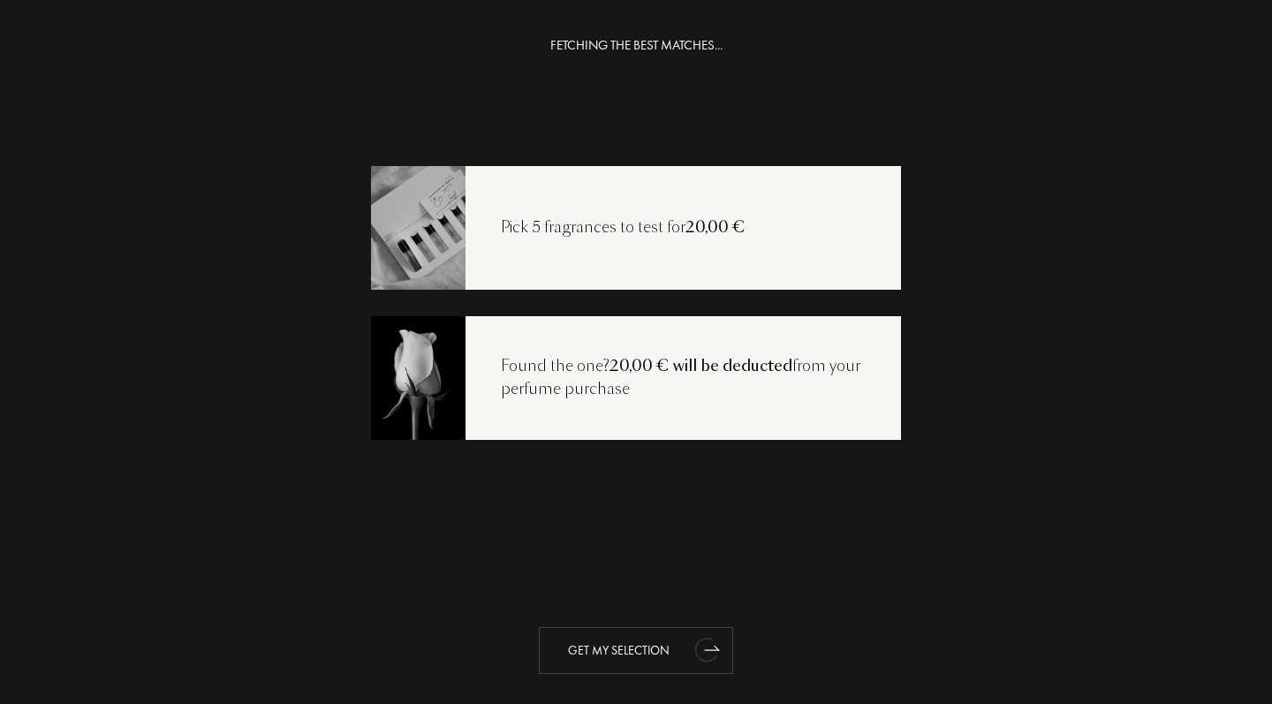
click at [683, 643] on div "Get my selection" at bounding box center [636, 650] width 194 height 47
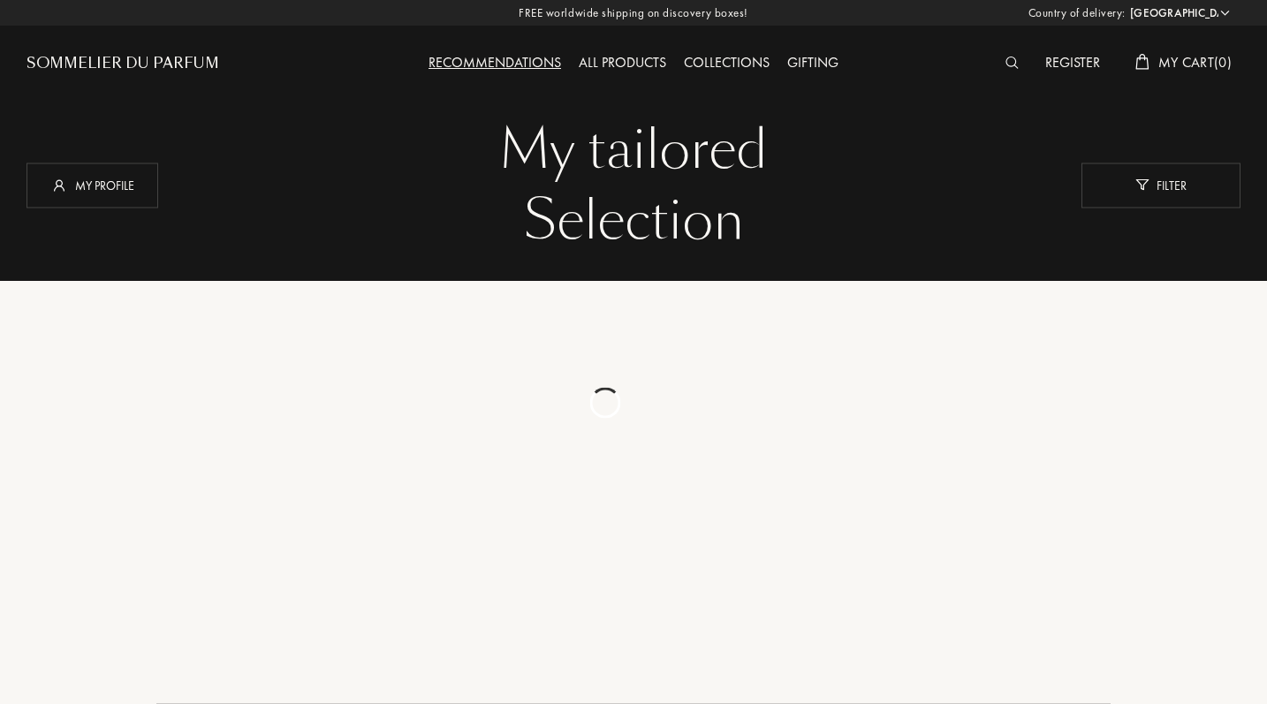
select select "NL"
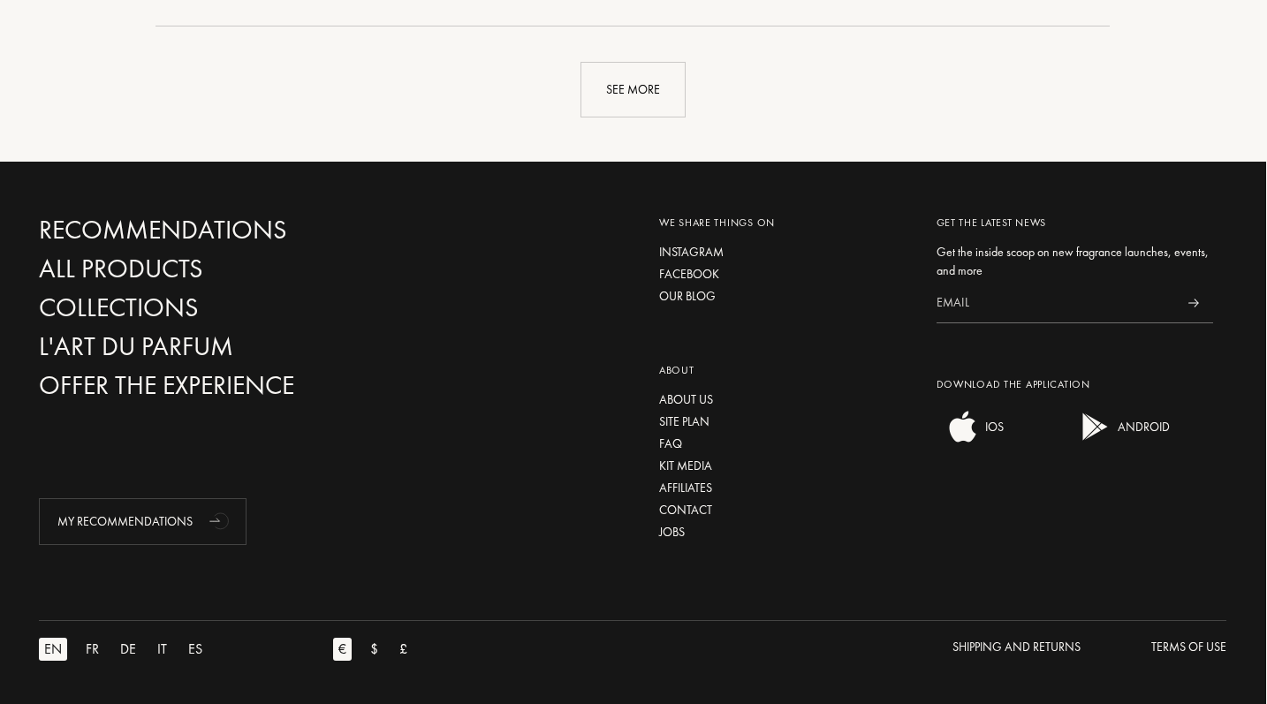
scroll to position [4474, 1]
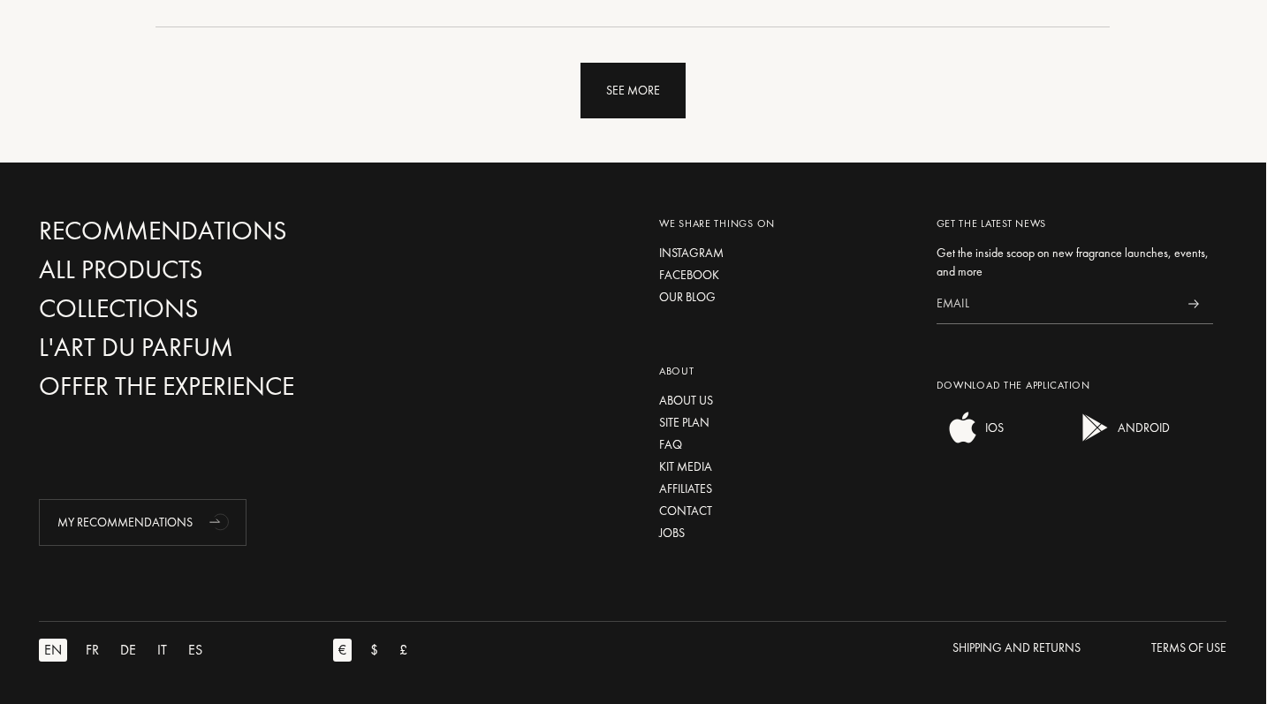
click at [663, 88] on div "See more" at bounding box center [632, 91] width 105 height 56
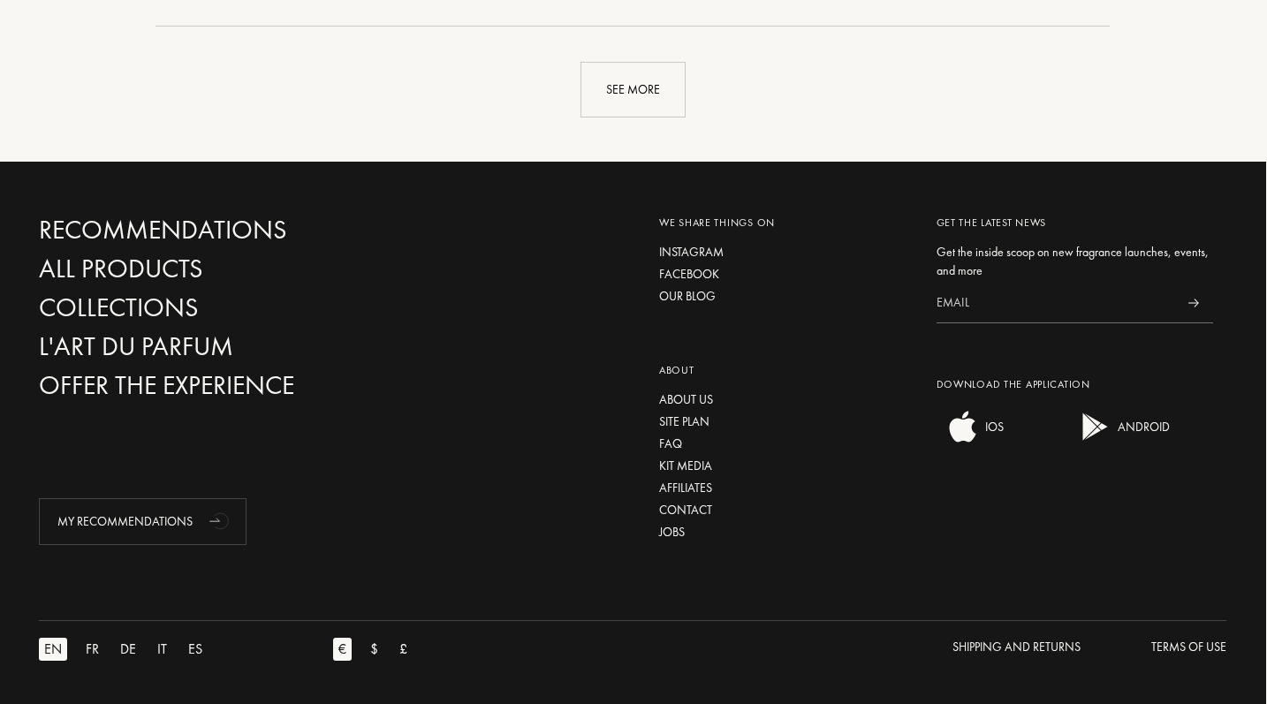
scroll to position [8692, 1]
